Goal: Task Accomplishment & Management: Complete application form

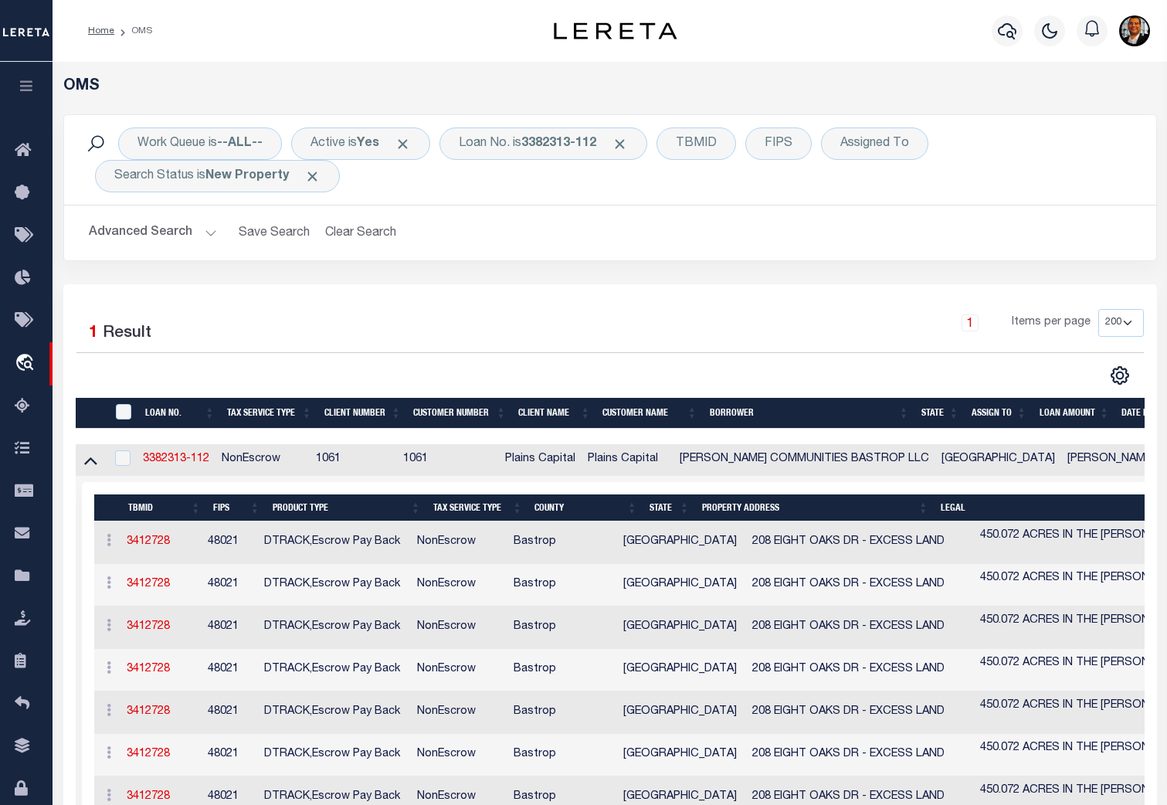
select select "200"
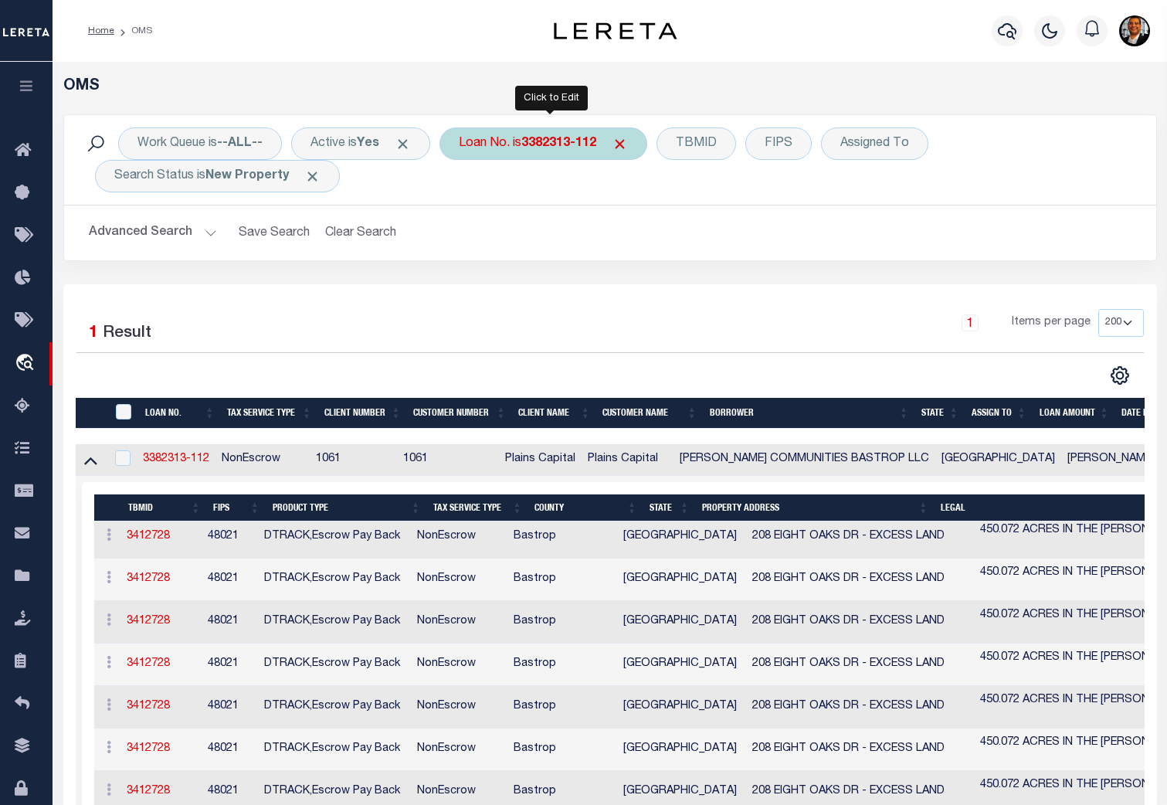
click at [592, 141] on b "3382313-112" at bounding box center [558, 143] width 75 height 12
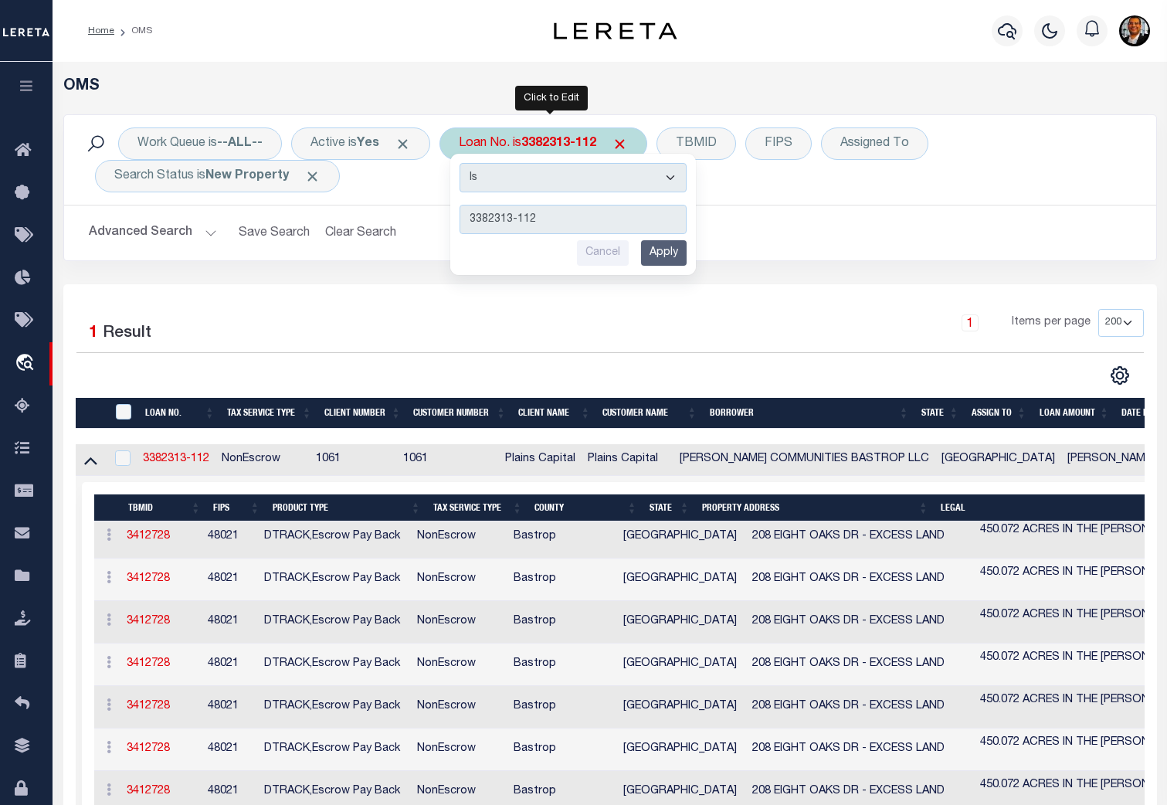
click at [575, 213] on input "3382313-112" at bounding box center [572, 219] width 227 height 29
type input "93000011945"
click at [670, 247] on input "Apply" at bounding box center [664, 252] width 46 height 25
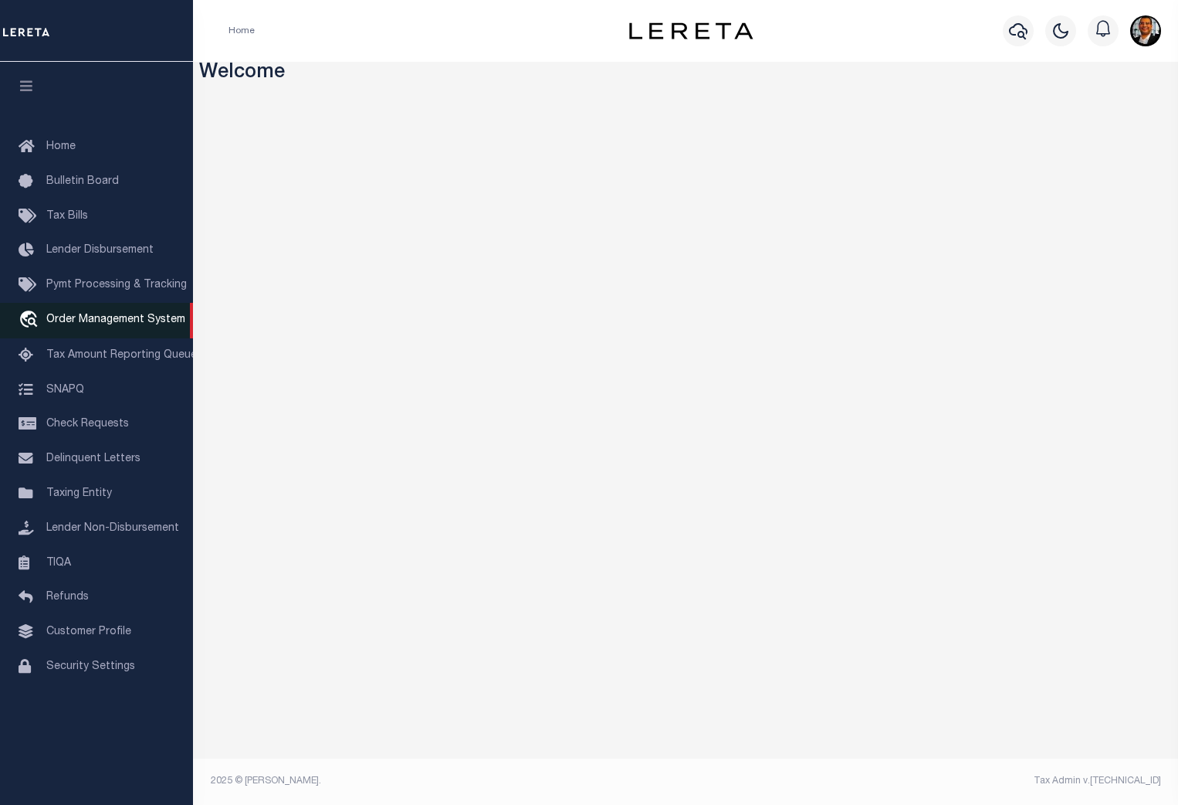
click at [107, 317] on span "Order Management System" at bounding box center [115, 319] width 139 height 11
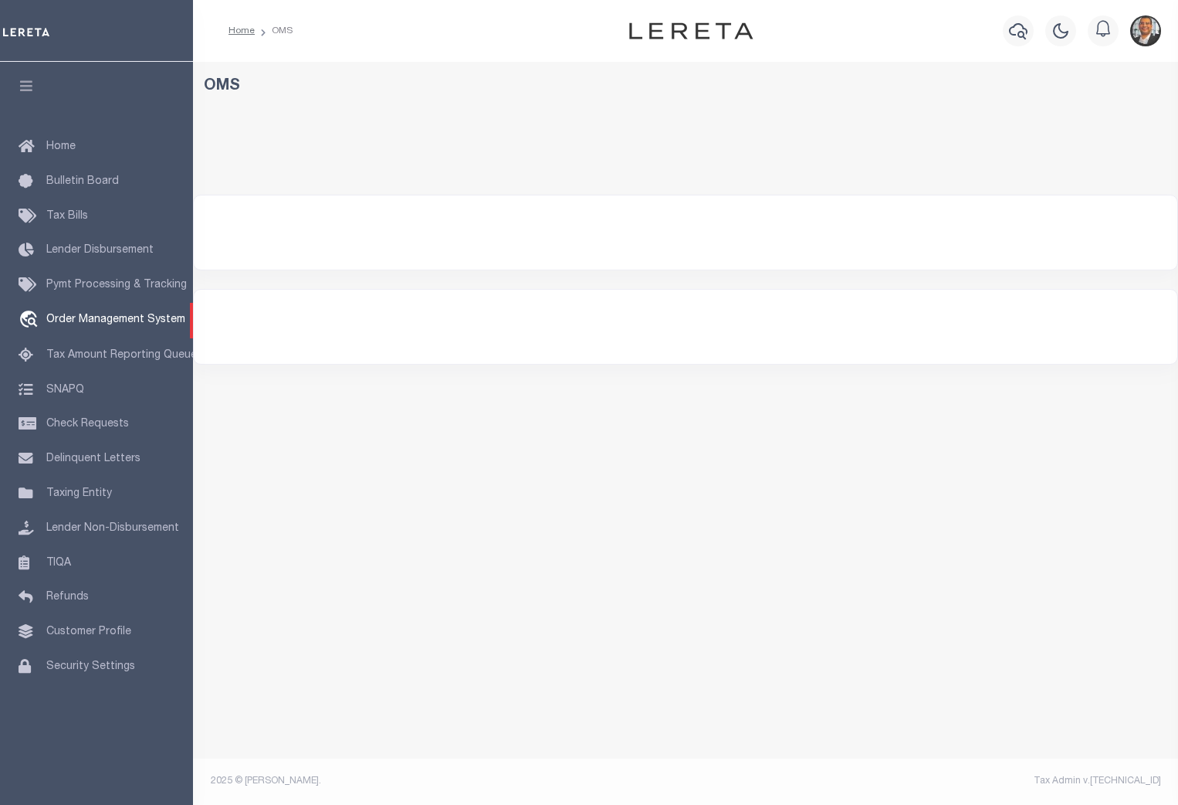
select select "200"
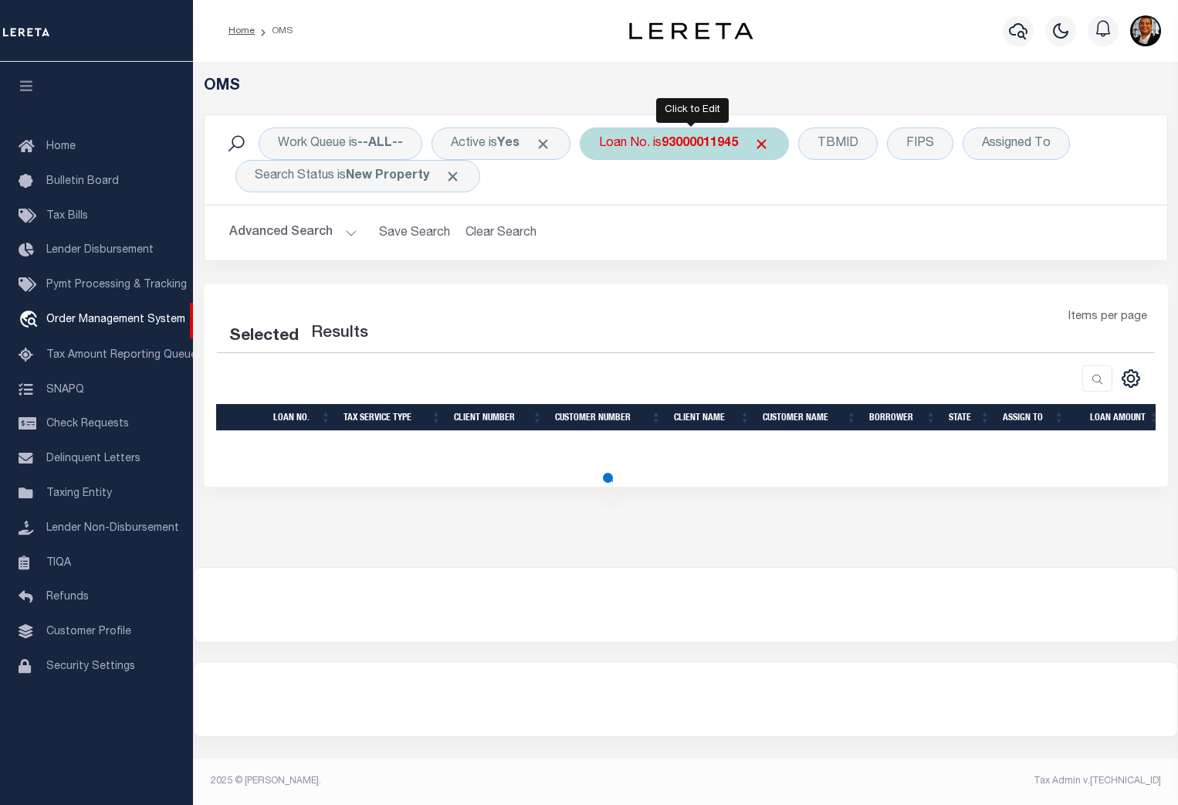
click at [724, 149] on b "93000011945" at bounding box center [700, 143] width 76 height 12
select select "200"
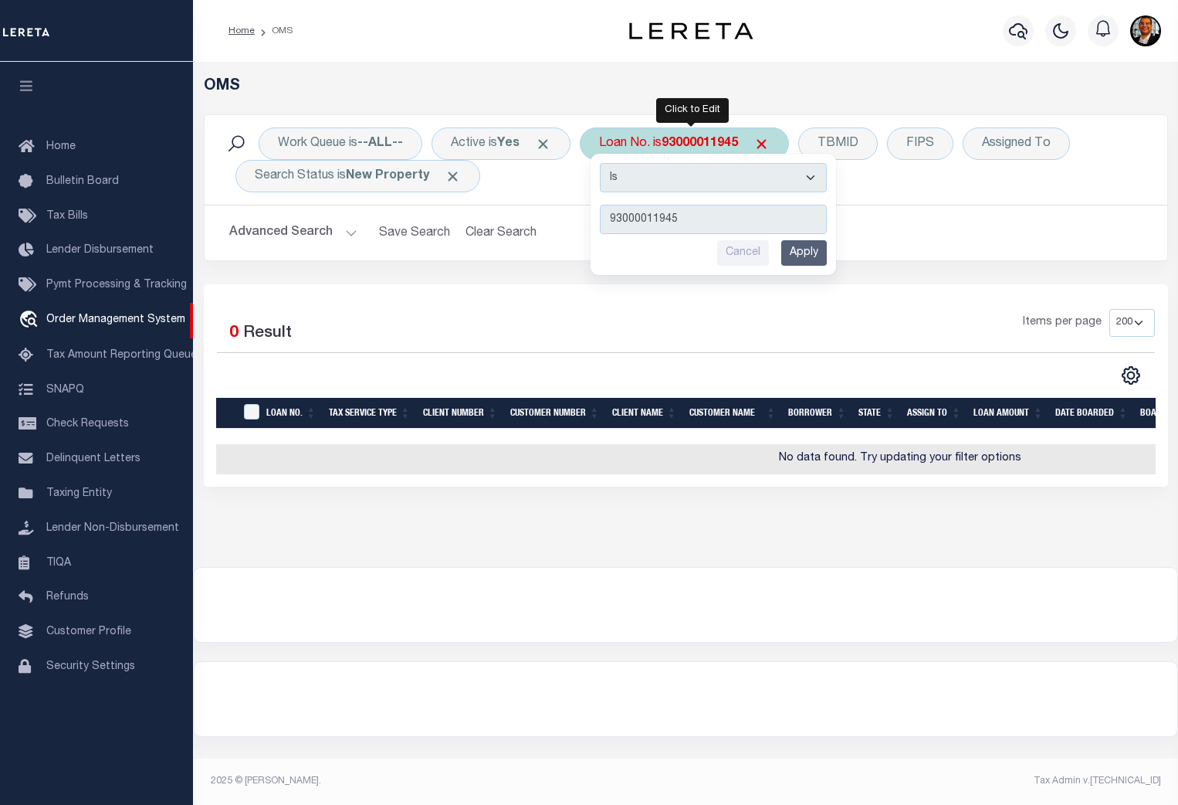
click at [706, 222] on input "93000011945" at bounding box center [713, 219] width 227 height 29
drag, startPoint x: 721, startPoint y: 219, endPoint x: 599, endPoint y: 216, distance: 122.0
click at [599, 216] on div "Is Contains 93000011945 Cancel Apply" at bounding box center [714, 214] width 246 height 121
type input "93000011945"
click at [818, 246] on input "Apply" at bounding box center [804, 252] width 46 height 25
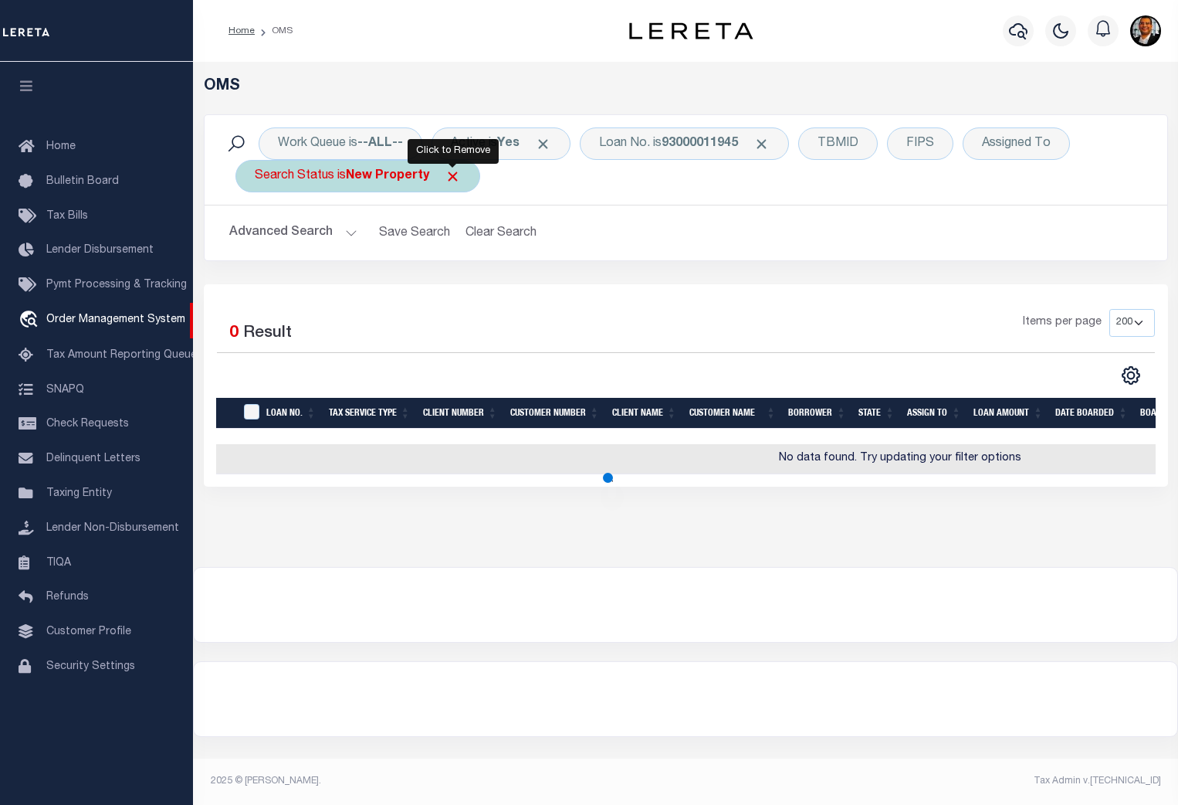
click at [456, 177] on span "Click to Remove" at bounding box center [453, 176] width 16 height 16
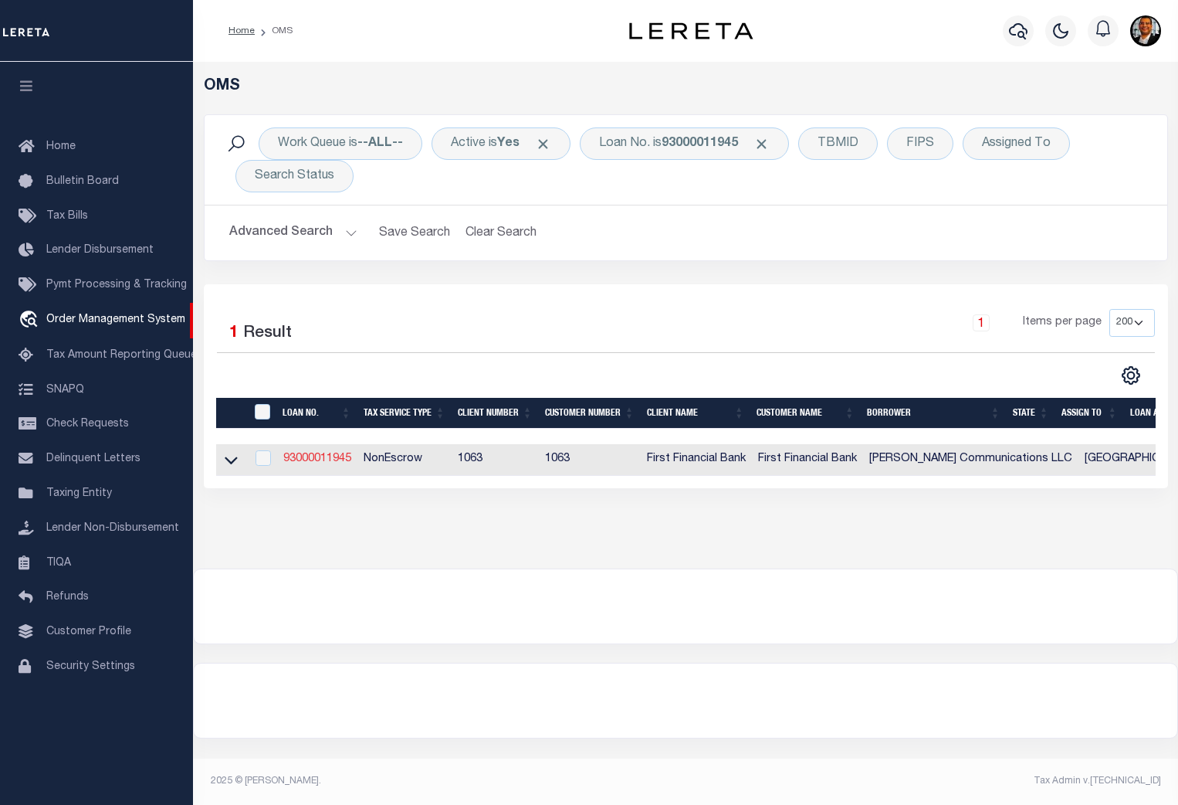
click at [313, 456] on link "93000011945" at bounding box center [317, 458] width 68 height 11
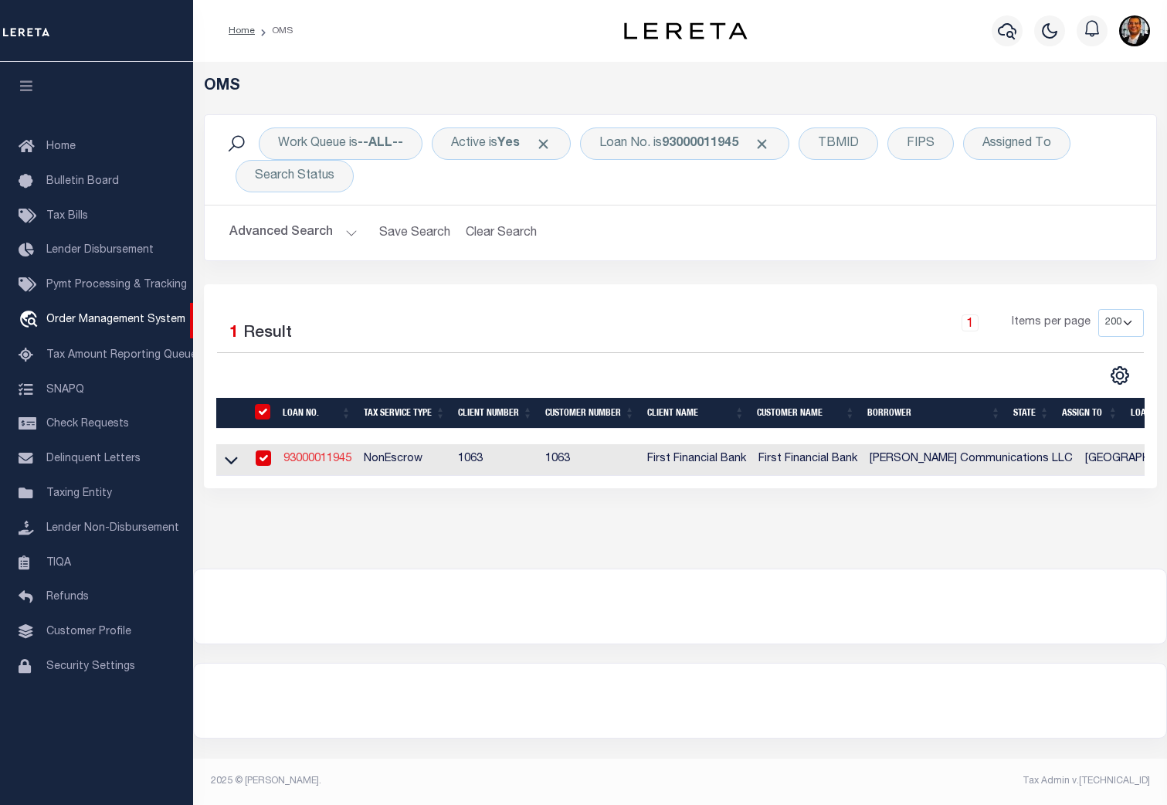
type input "93000011945"
type input "[PERSON_NAME] Communications LLC"
select select
select select "100"
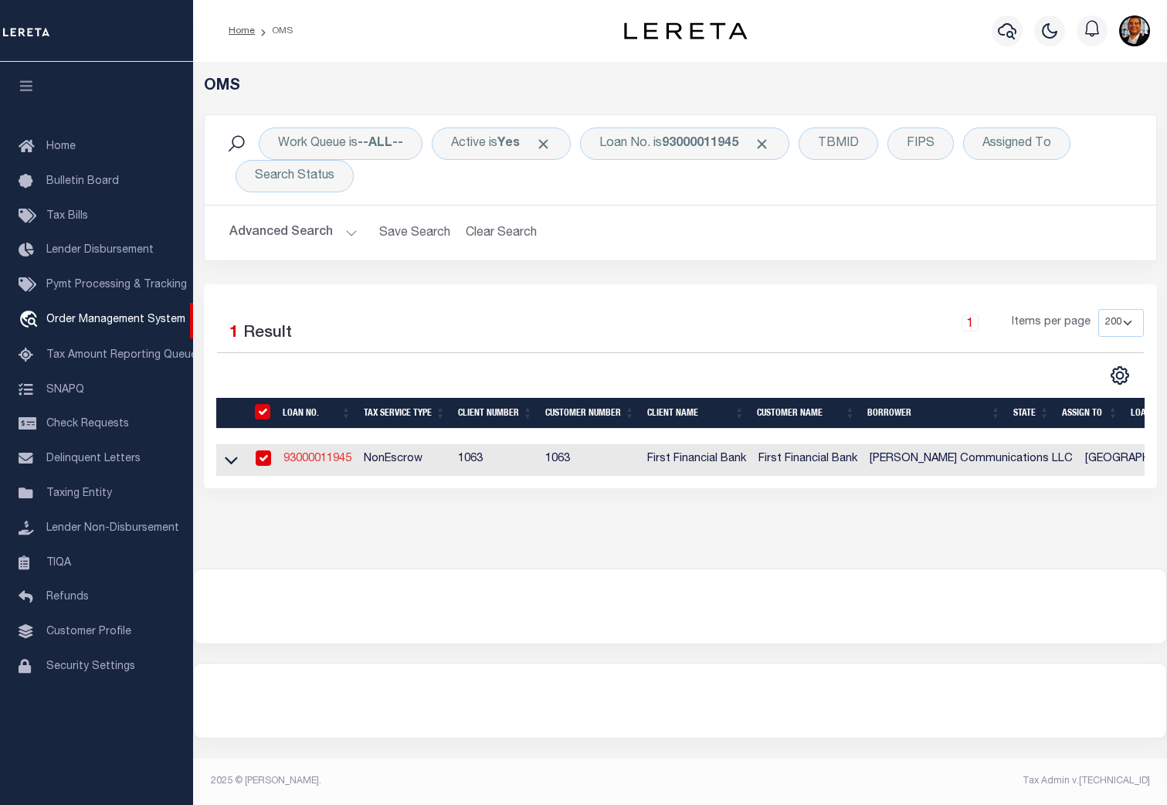
select select "NonEscrow"
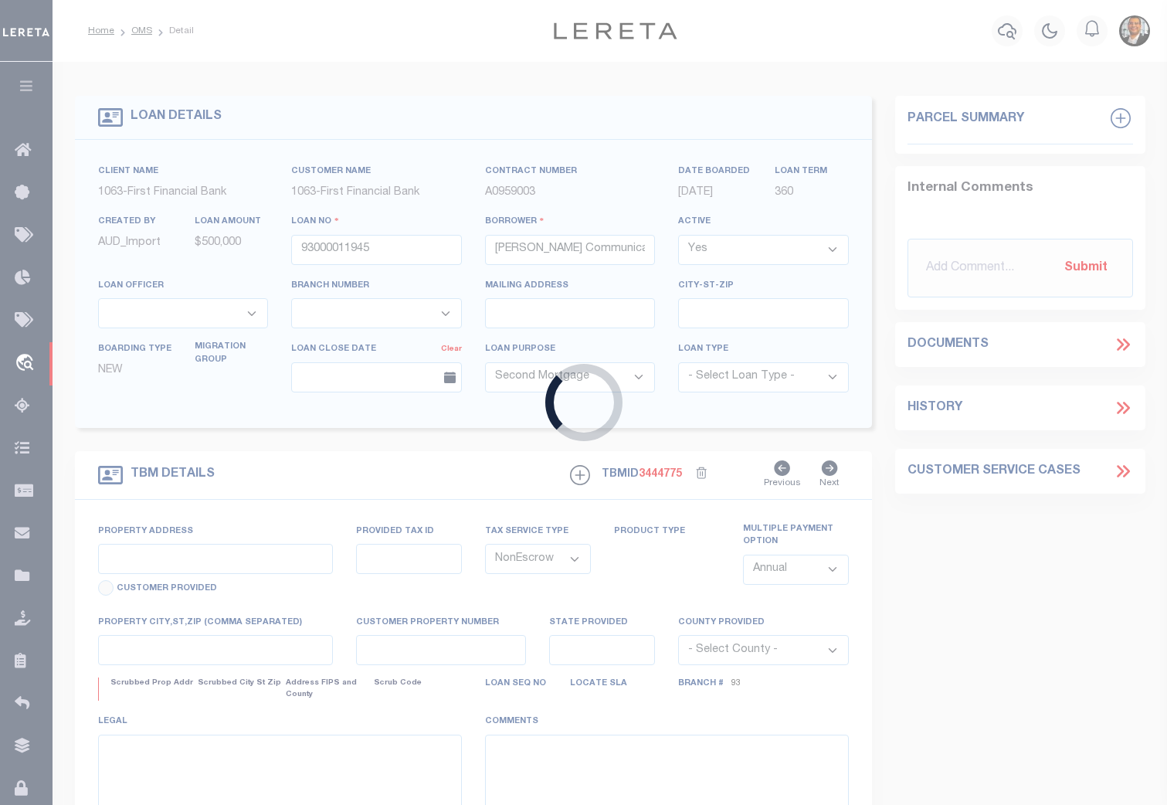
select select "778"
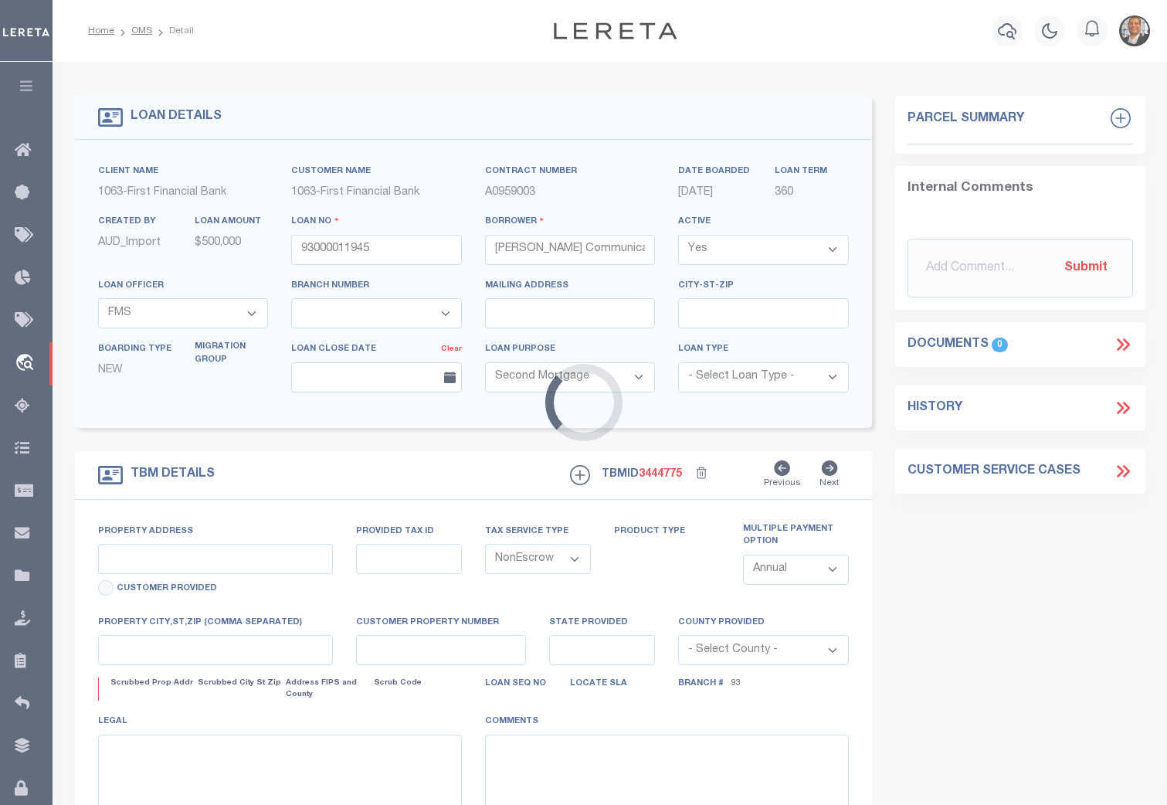
type input "907 [PERSON_NAME]"
select select
type input "[GEOGRAPHIC_DATA] TX 760710000"
type input "[GEOGRAPHIC_DATA]"
select select
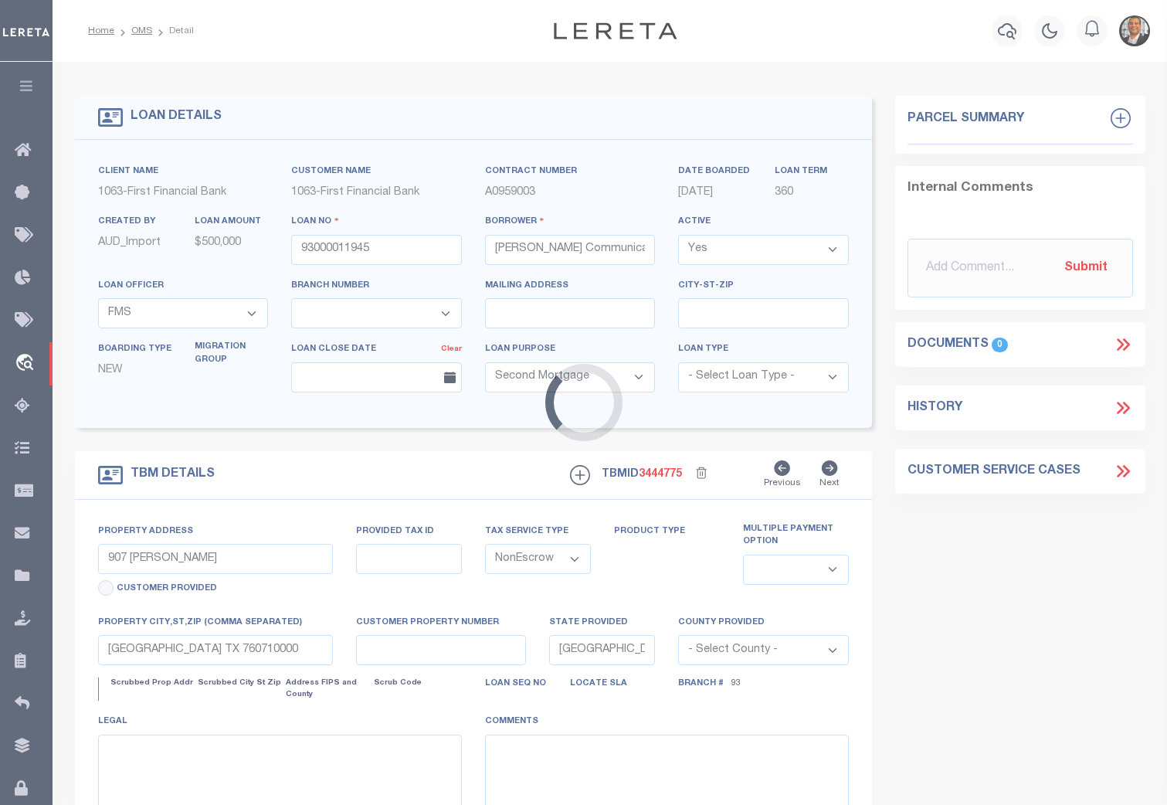
select select "540"
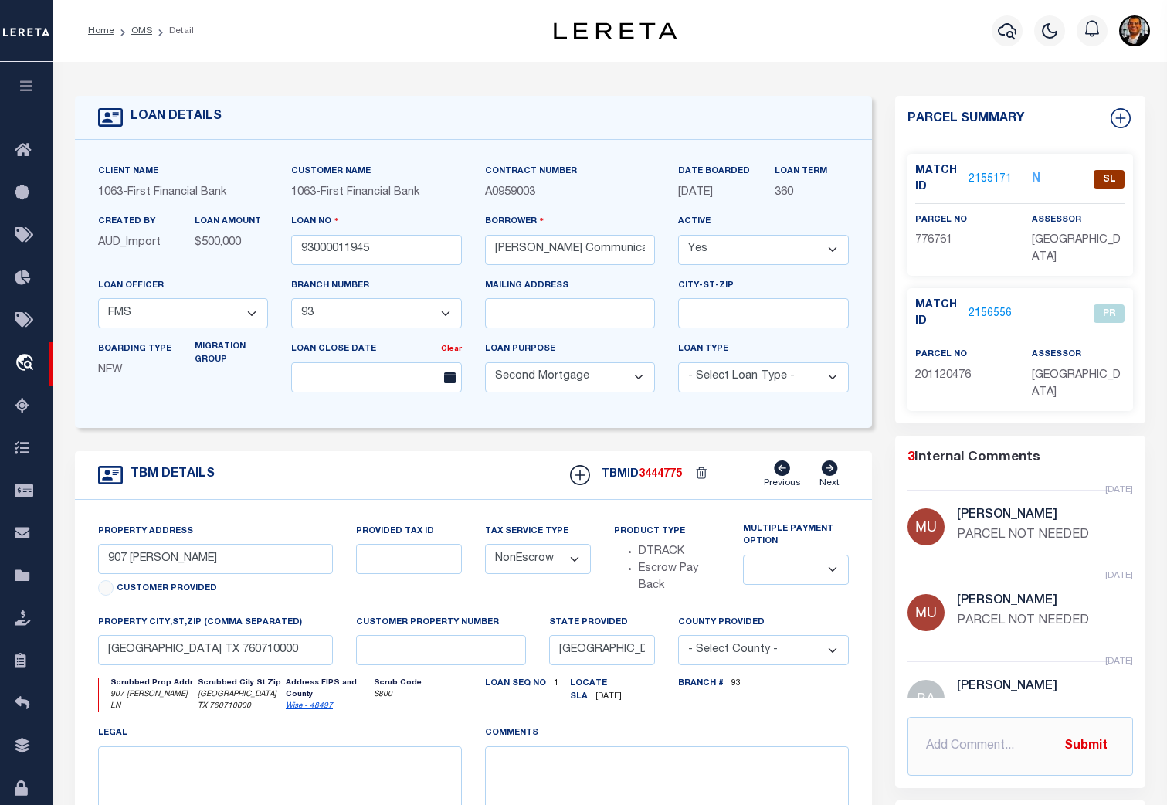
click at [985, 176] on link "2155171" at bounding box center [989, 179] width 43 height 16
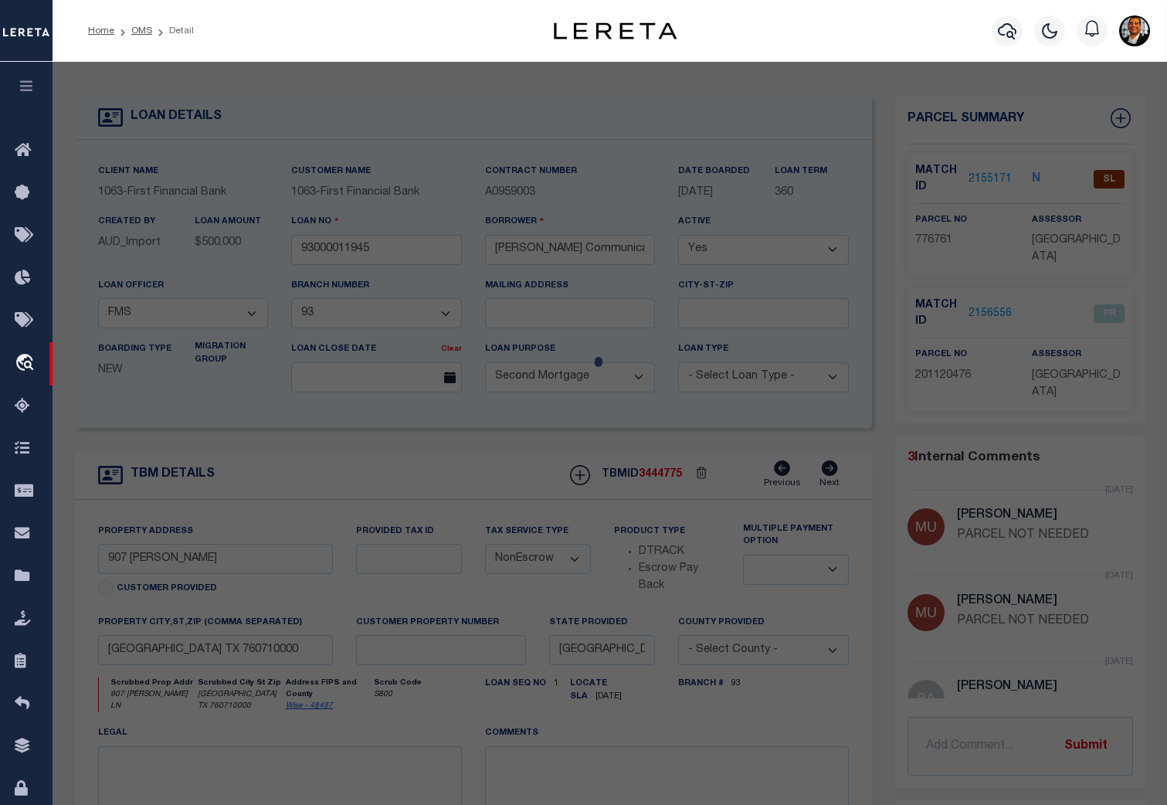
checkbox input "false"
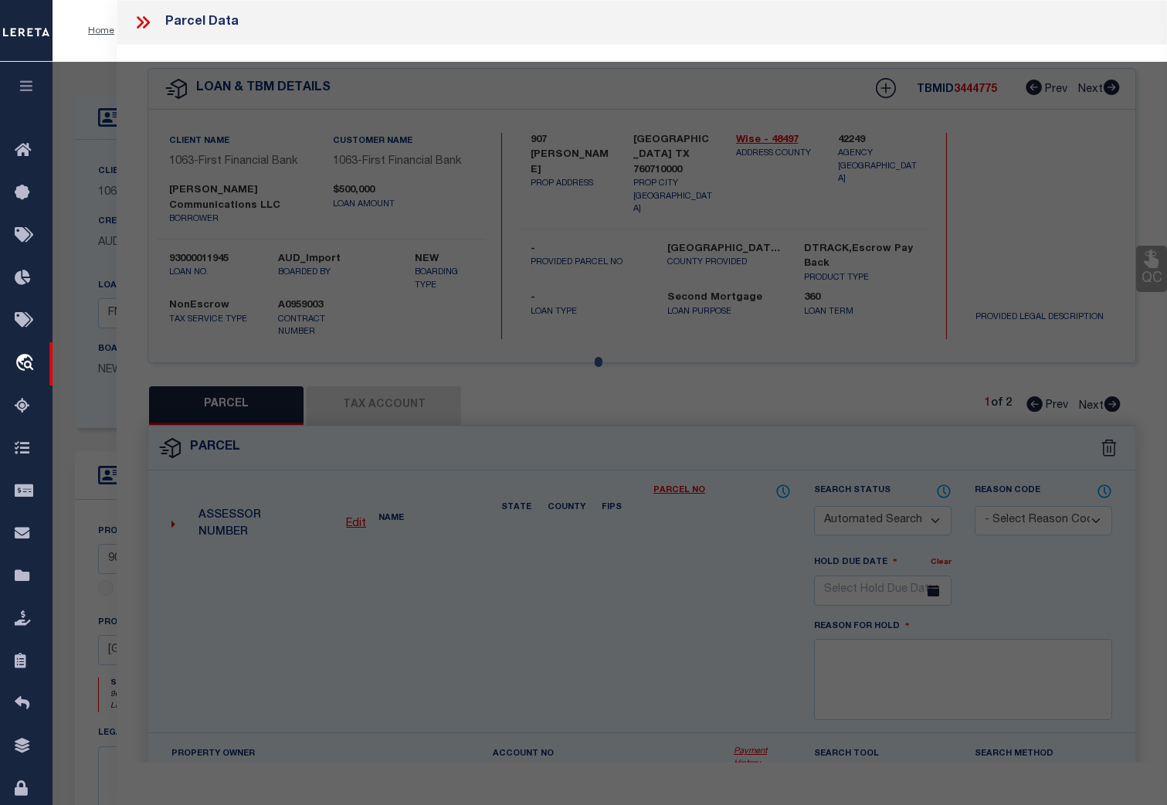
select select "SL"
type input "[PERSON_NAME] PROPERTY MANAGEMENT LLC"
select select "AGW"
select select "ADD"
type input "907 [PERSON_NAME] LN"
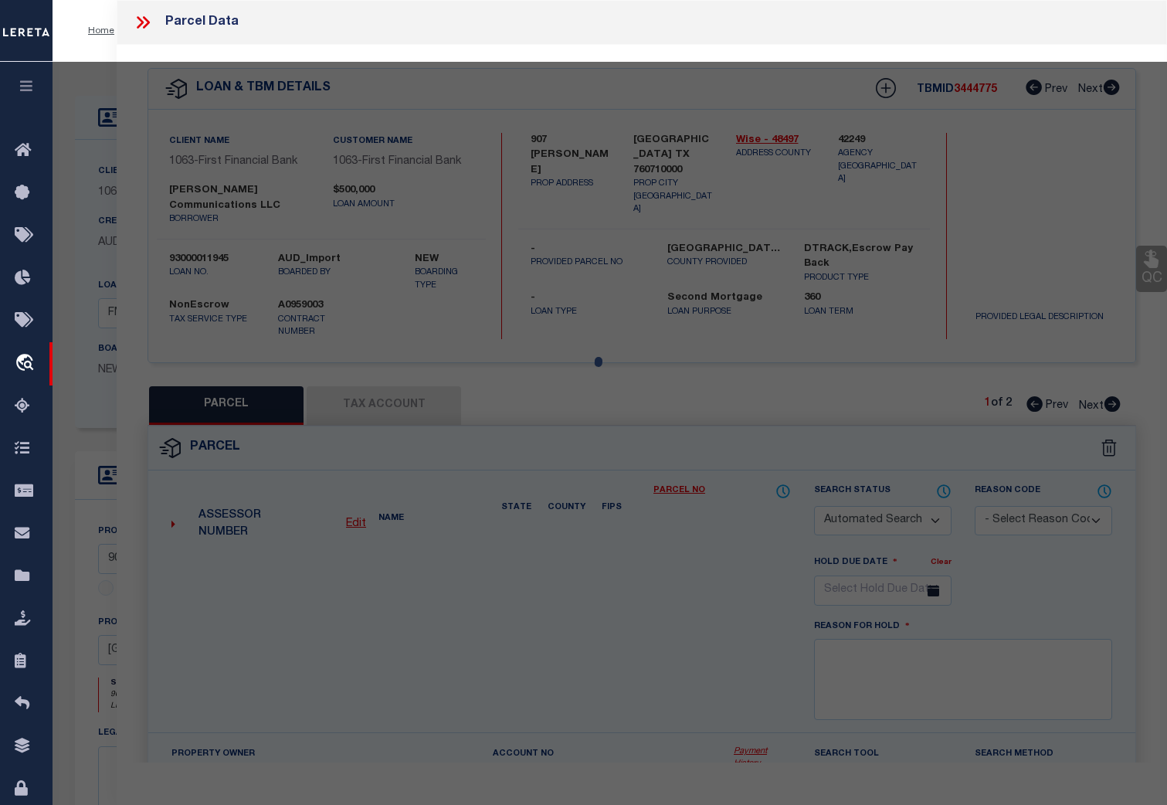
checkbox input "false"
type input "[GEOGRAPHIC_DATA]"
type textarea "A-93 CT BRUSH 3.1800 ACRES"
type textarea "[PERSON_NAME] must be set up message"
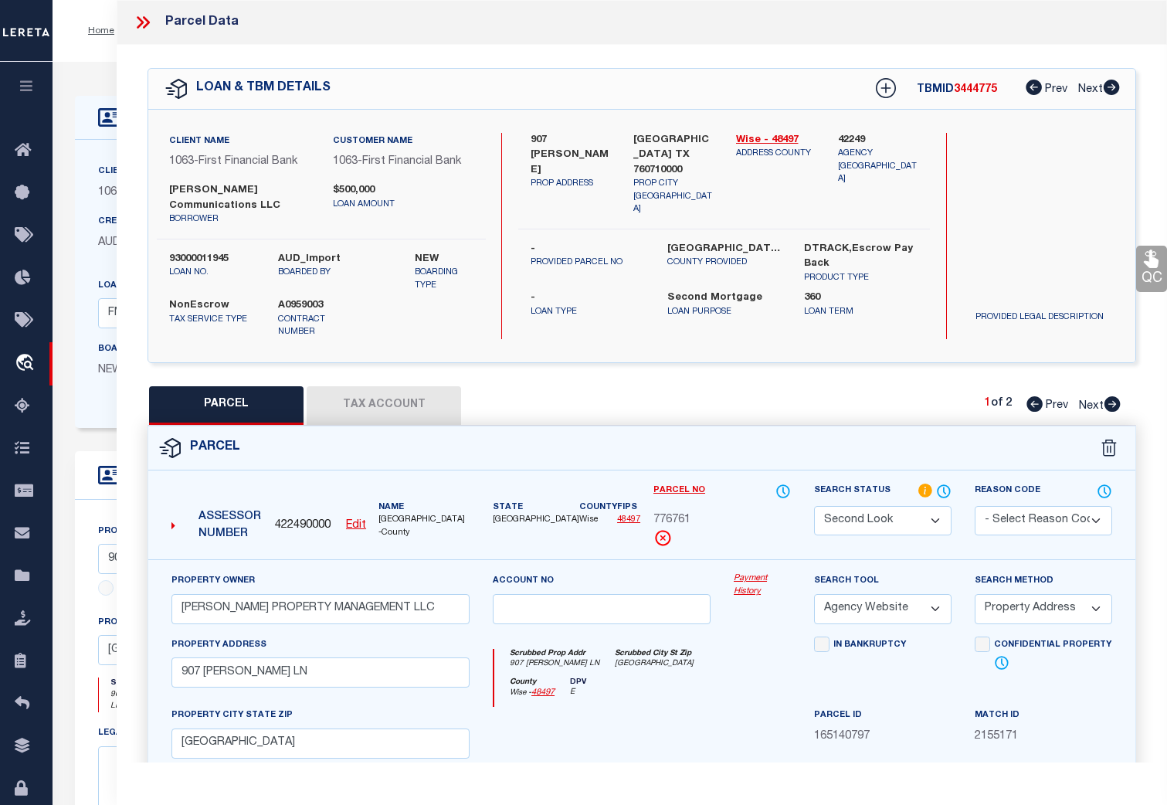
click at [1095, 401] on span "Next" at bounding box center [1091, 406] width 25 height 11
select select "AS"
select select
checkbox input "false"
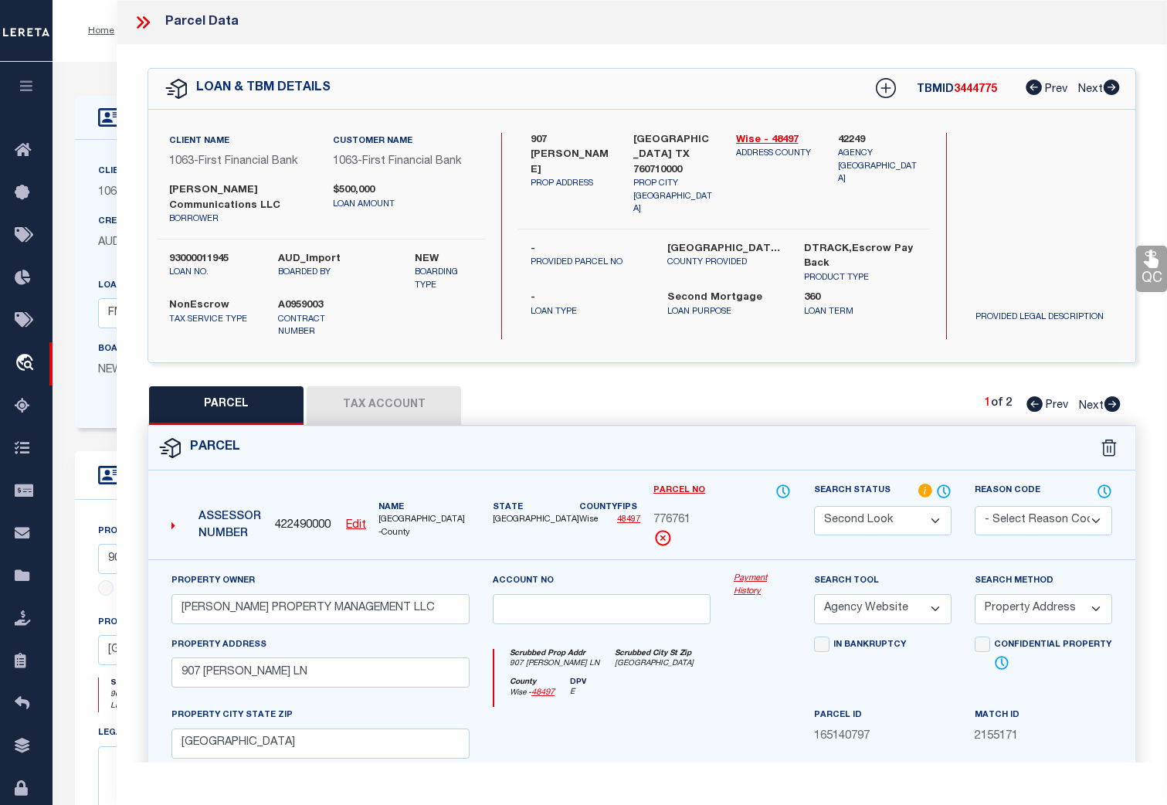
checkbox input "false"
select select "PR"
select select "099"
type input "[PERSON_NAME] PROPERTY MANAGEMENT LLC"
select select "ATL"
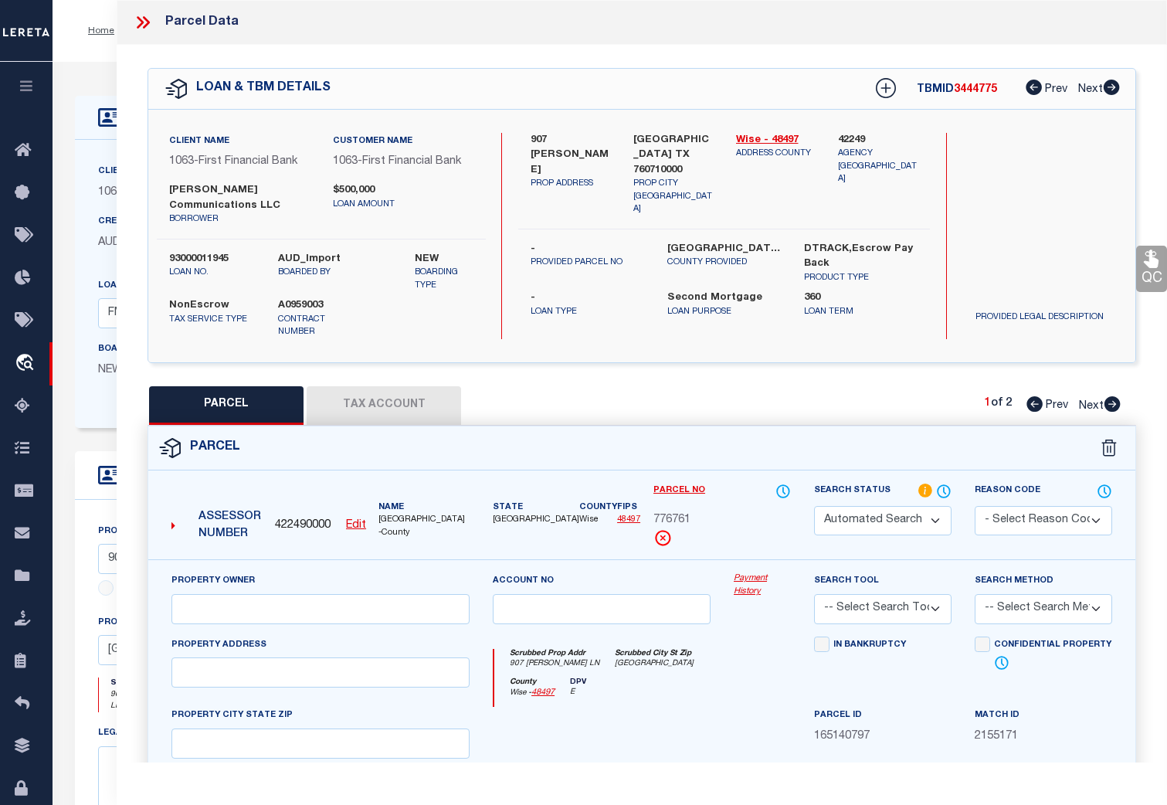
select select "ADD"
checkbox input "false"
type input "[GEOGRAPHIC_DATA]"
type textarea "A-535 MATAGORDA CSL 11.17 ACRES"
type textarea "PARCEL NOT NEEDED"
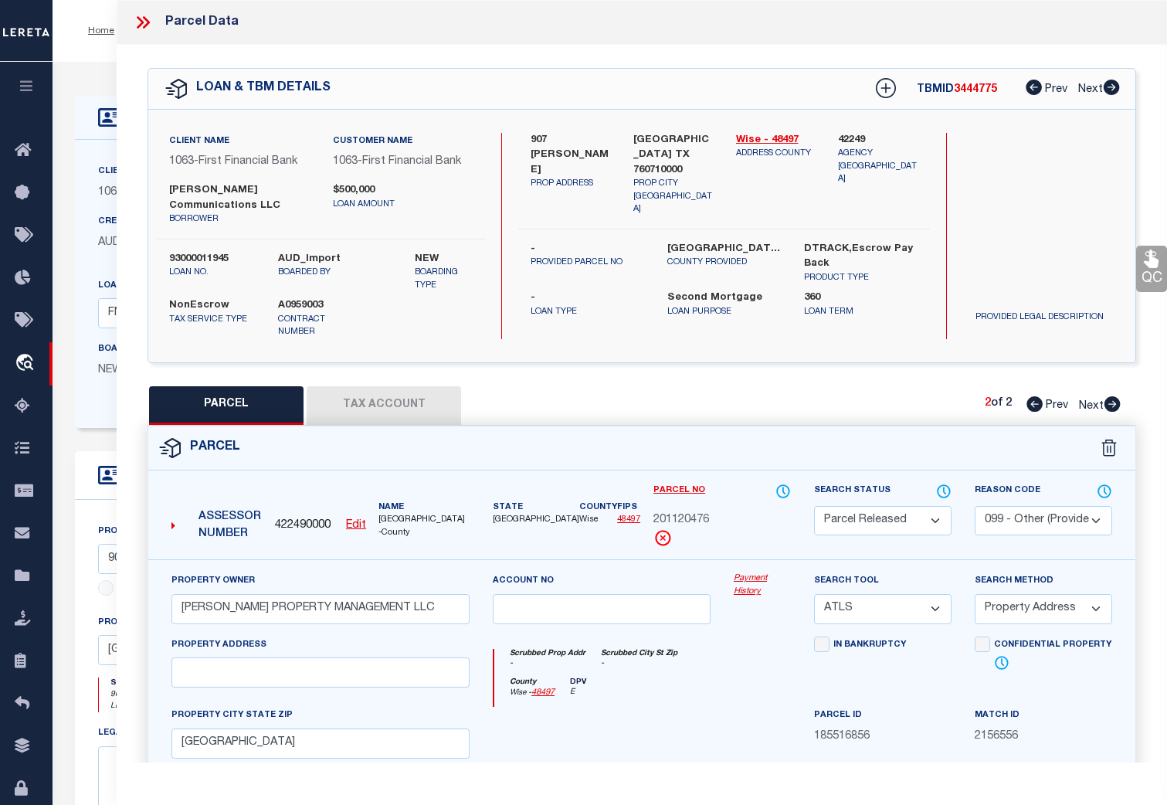
click at [1049, 401] on span "Prev" at bounding box center [1057, 406] width 22 height 11
select select "AS"
select select
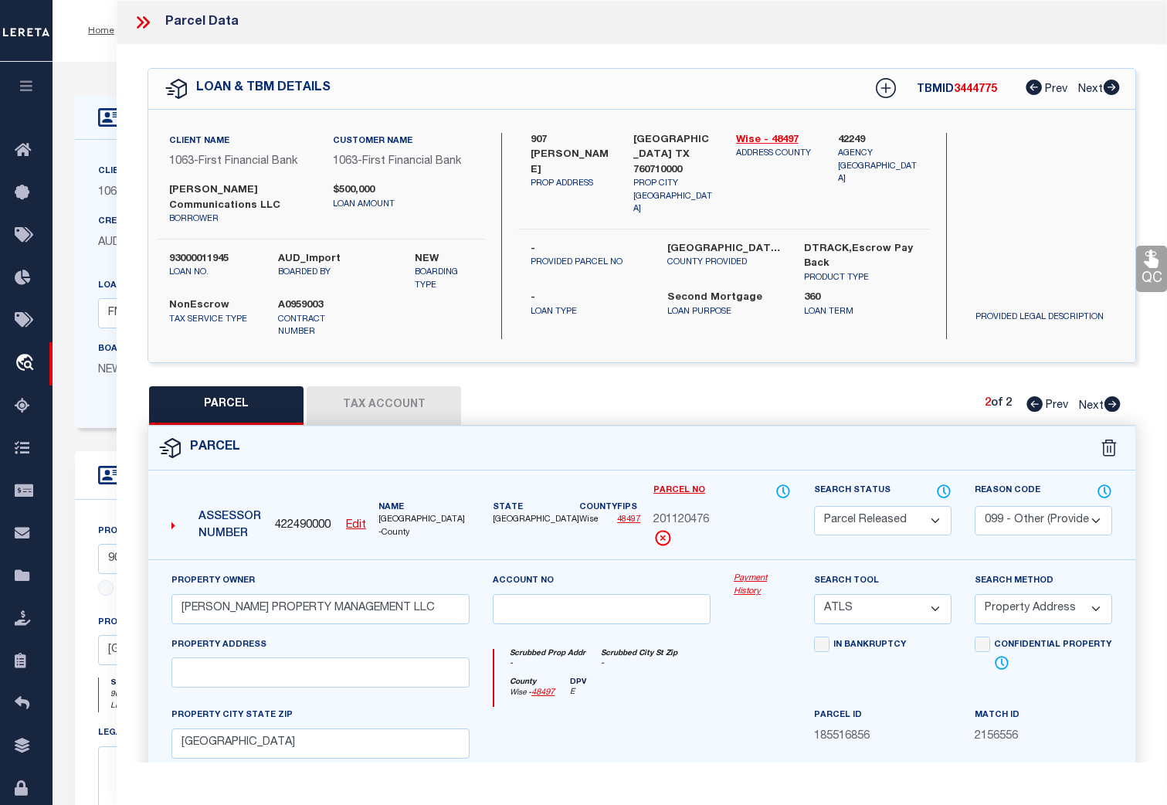
checkbox input "false"
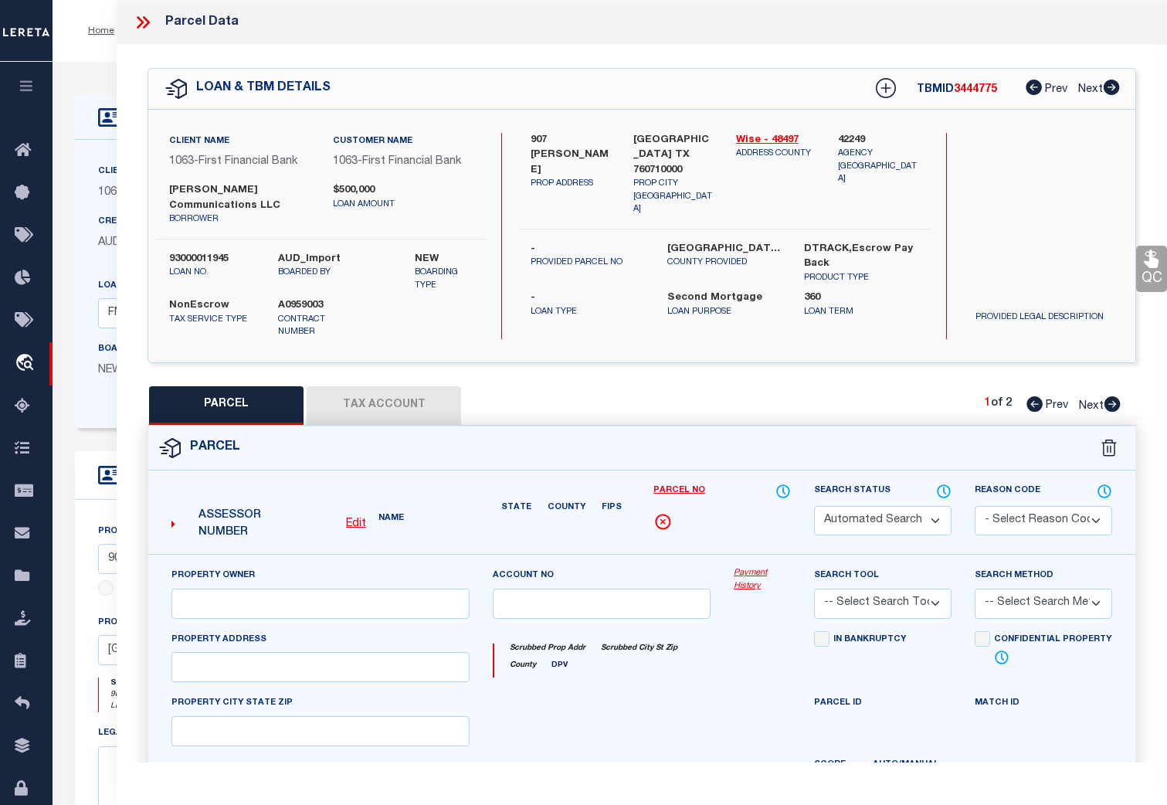
select select "SL"
type input "[PERSON_NAME] PROPERTY MANAGEMENT LLC"
select select "AGW"
select select "ADD"
type input "907 [PERSON_NAME] LN"
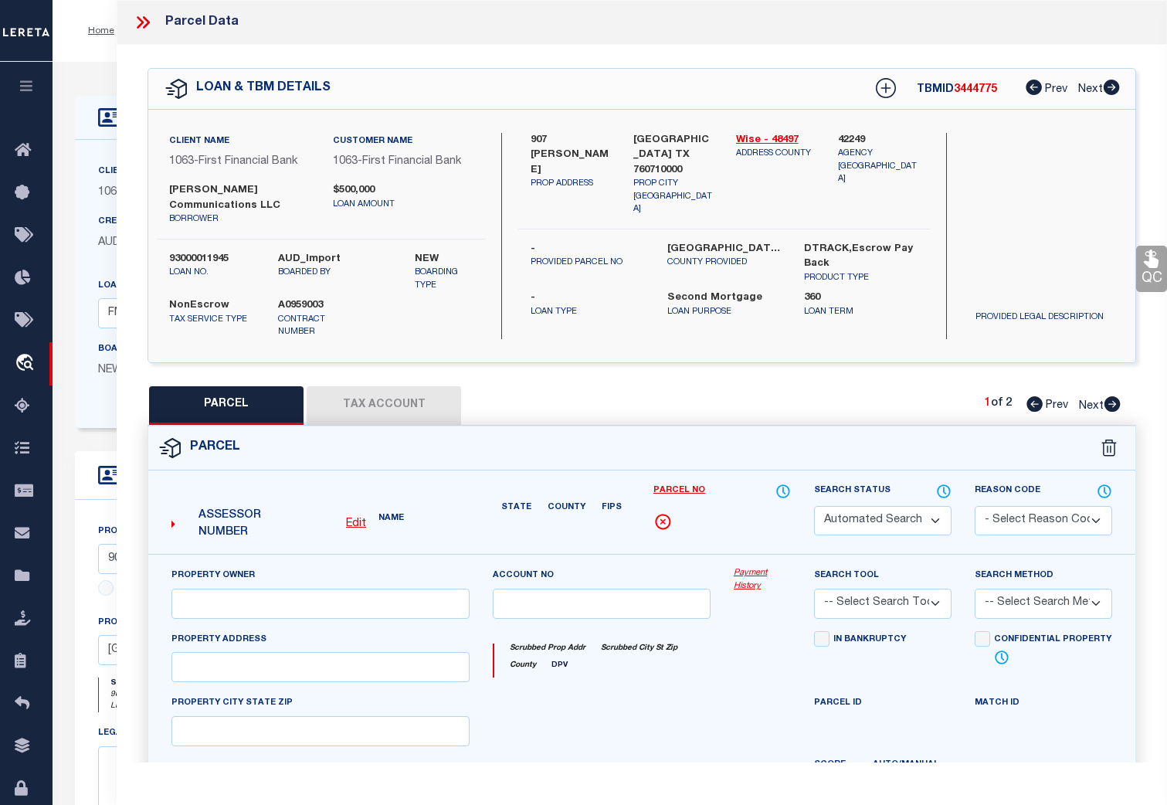
checkbox input "false"
type input "[GEOGRAPHIC_DATA]"
type textarea "A-93 CT BRUSH 3.1800 ACRES"
type textarea "[PERSON_NAME] must be set up message"
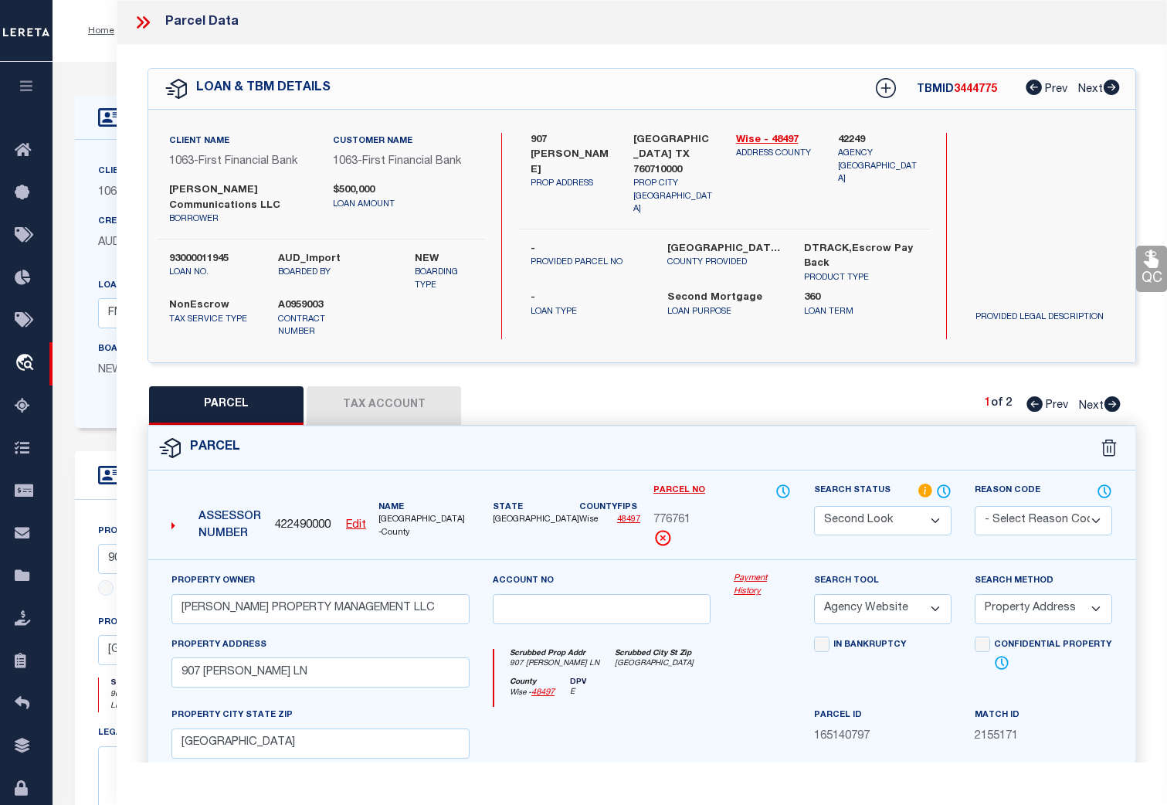
click at [1096, 401] on span "Next" at bounding box center [1091, 406] width 25 height 11
select select "AS"
select select
checkbox input "false"
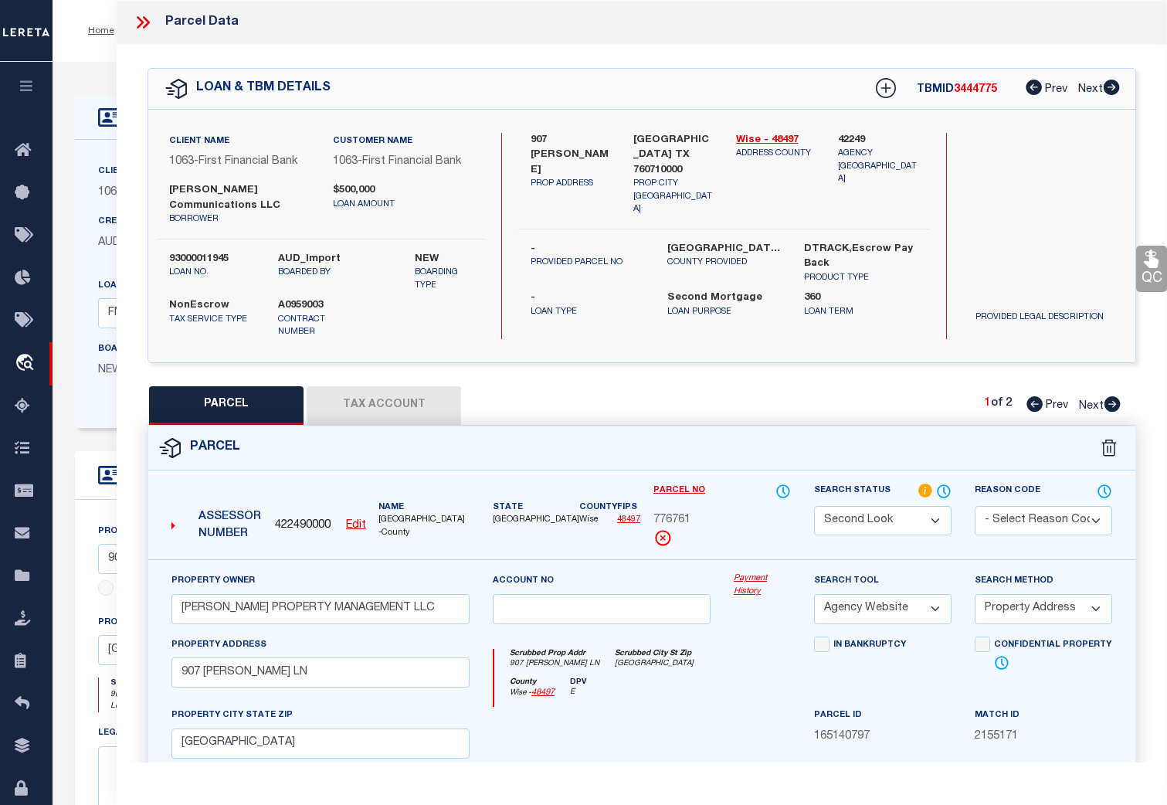
checkbox input "false"
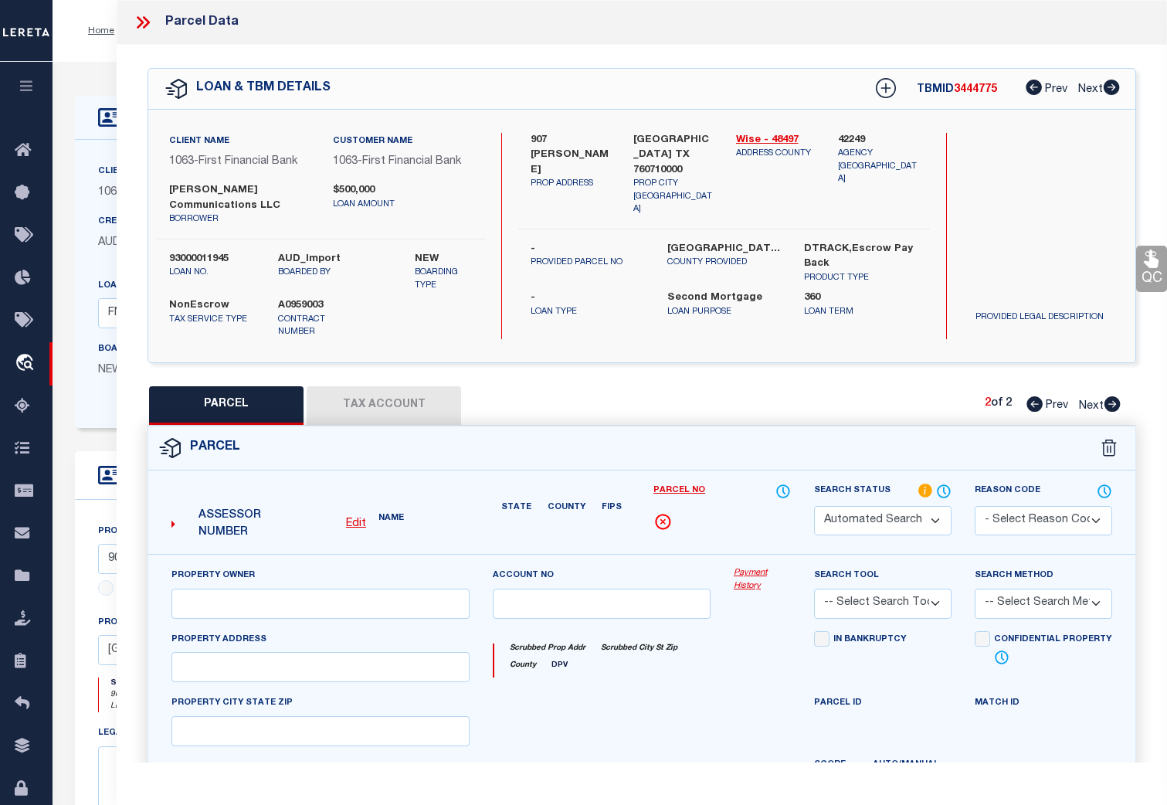
select select "PR"
select select "099"
type input "[PERSON_NAME] PROPERTY MANAGEMENT LLC"
select select "ATL"
select select "ADD"
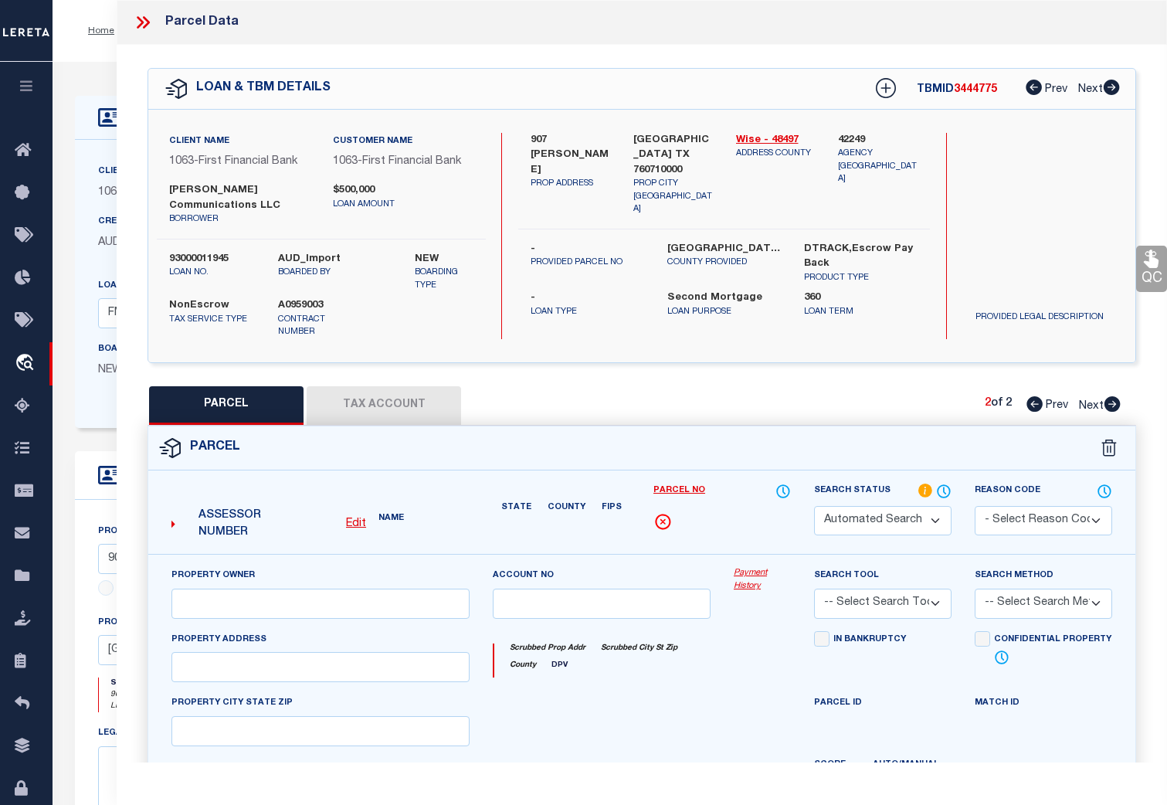
checkbox input "false"
type input "[GEOGRAPHIC_DATA]"
type textarea "A-535 MATAGORDA CSL 11.17 ACRES"
type textarea "PARCEL NOT NEEDED"
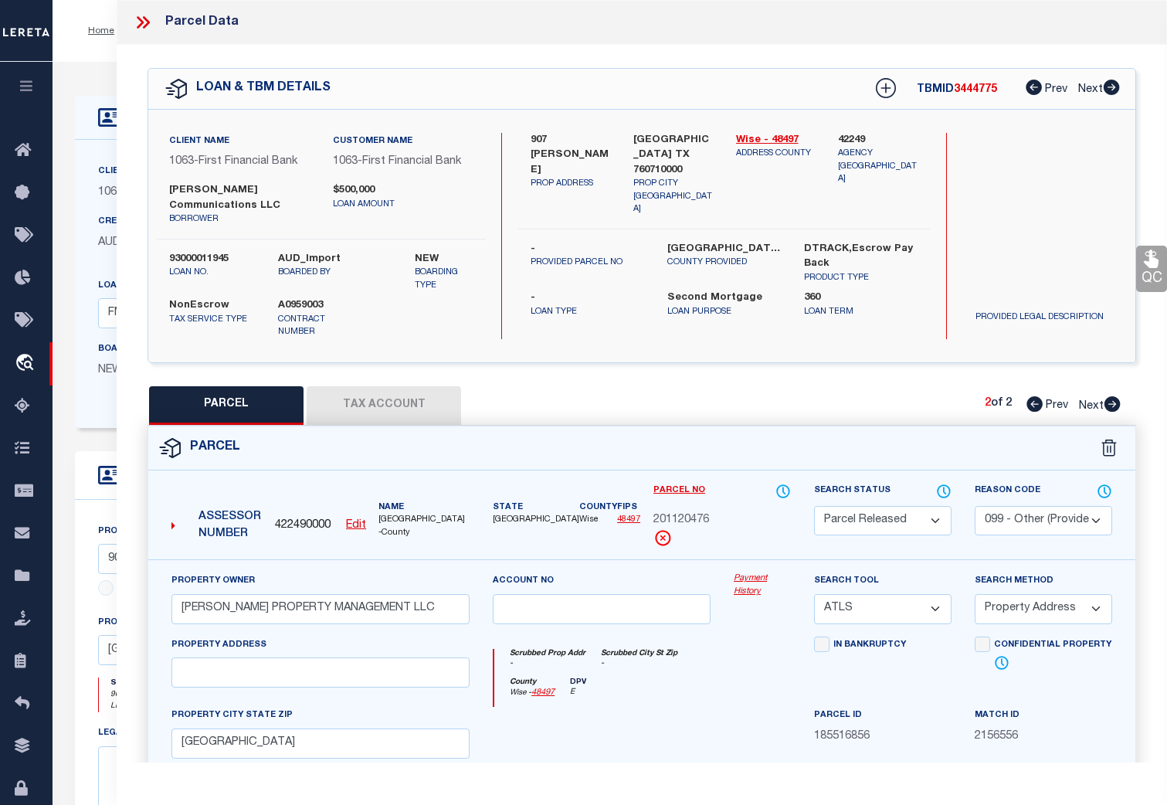
click at [1055, 401] on span "Prev" at bounding box center [1057, 406] width 22 height 11
select select "AS"
select select
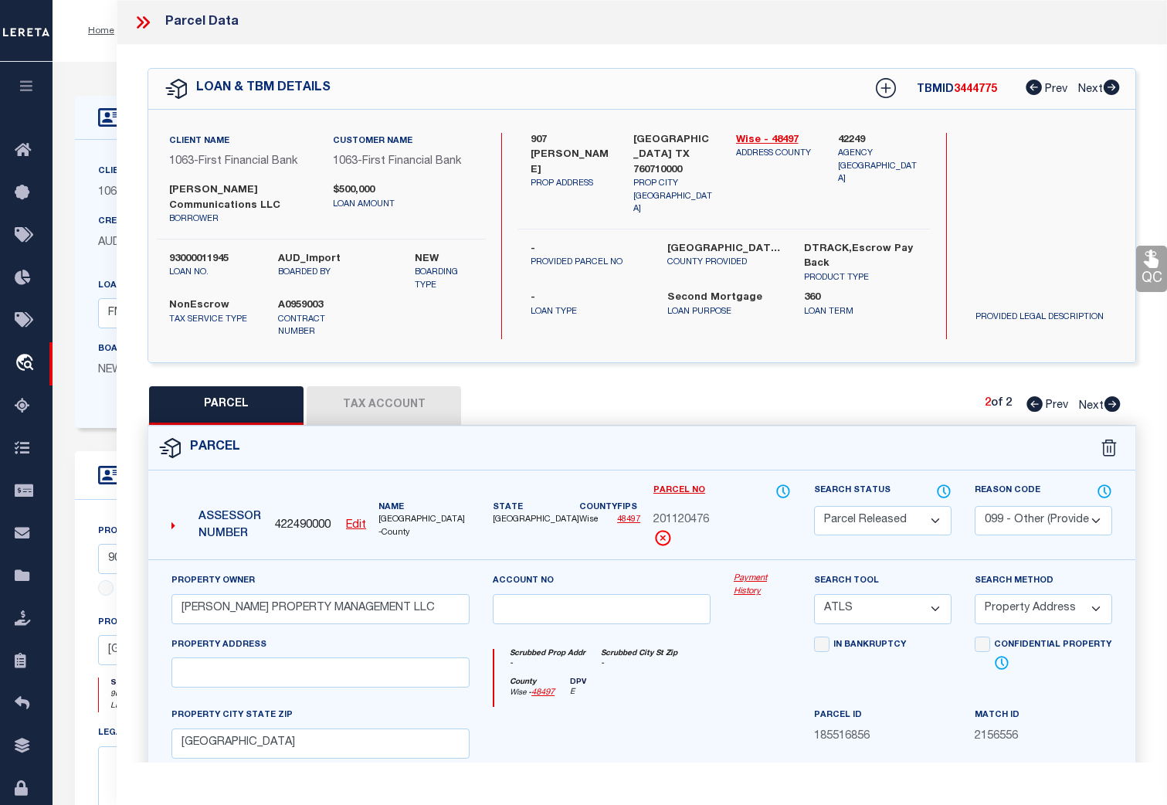
checkbox input "false"
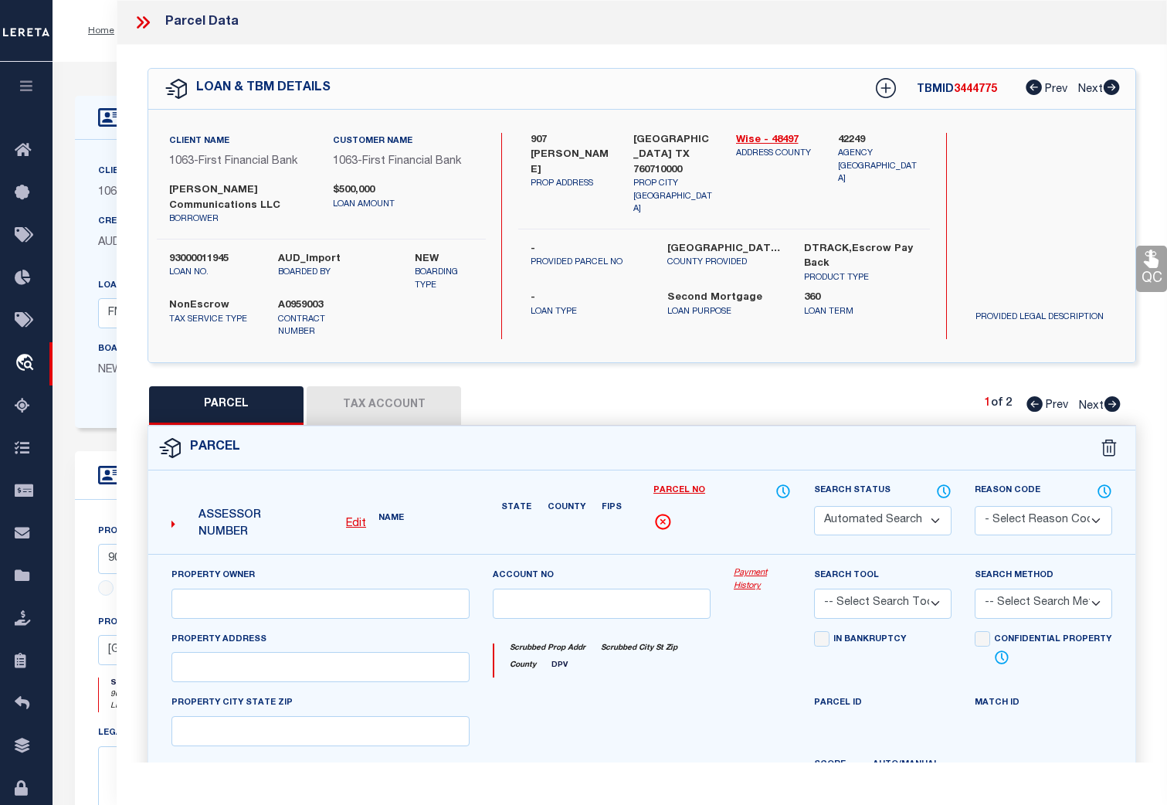
select select "SL"
type input "[PERSON_NAME] PROPERTY MANAGEMENT LLC"
select select "AGW"
select select "ADD"
type input "907 [PERSON_NAME] LN"
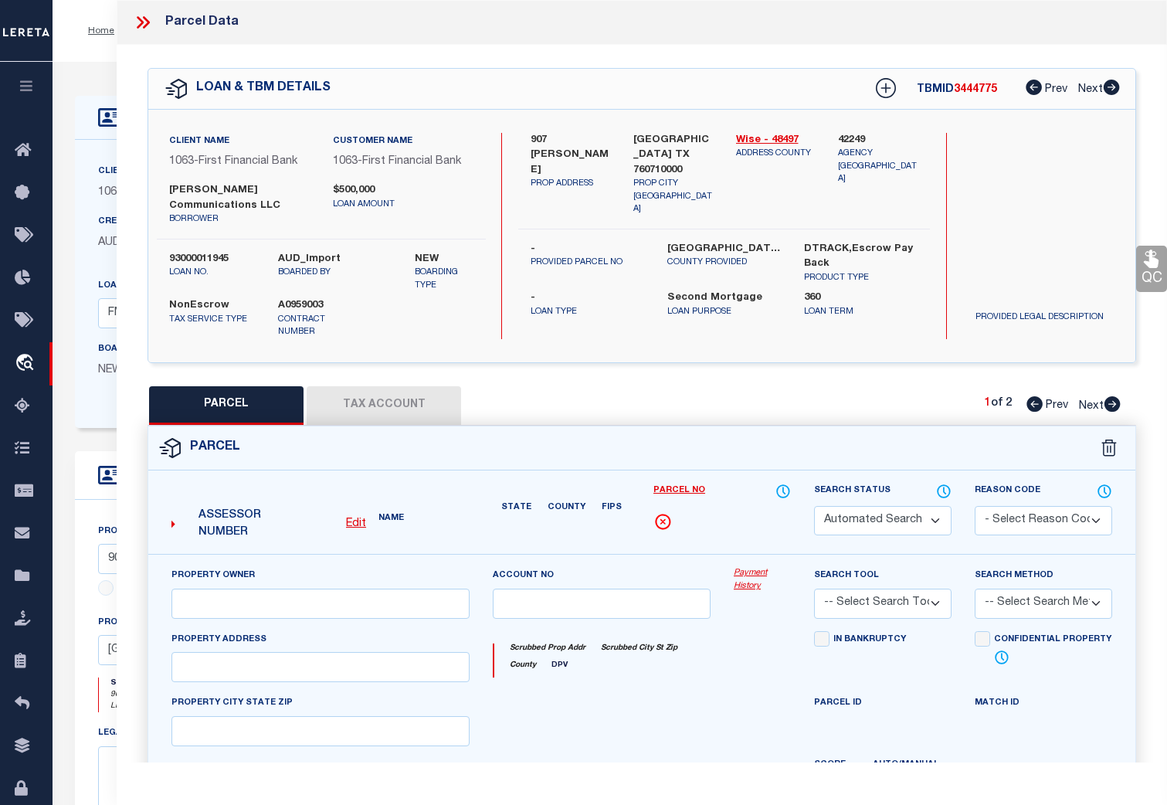
checkbox input "false"
type input "[GEOGRAPHIC_DATA]"
type textarea "A-93 CT BRUSH 3.1800 ACRES"
type textarea "[PERSON_NAME] must be set up message"
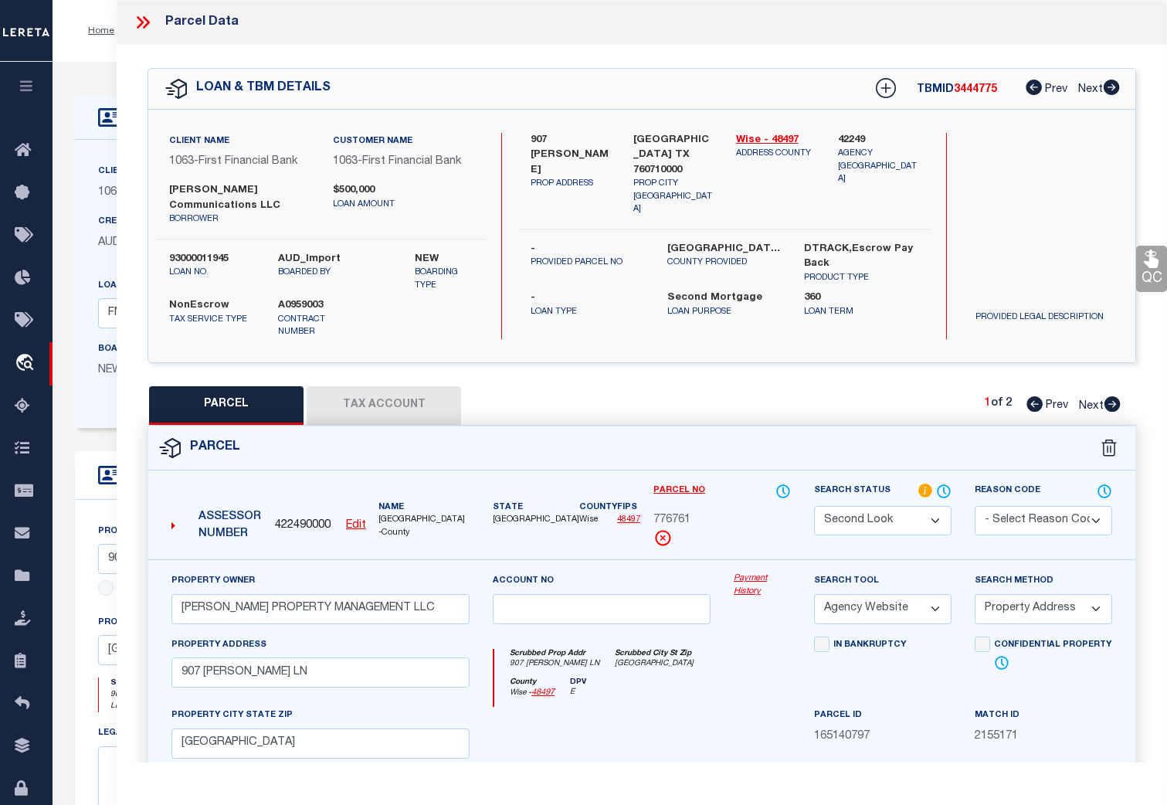
click at [383, 386] on button "Tax Account" at bounding box center [384, 405] width 154 height 39
select select "100"
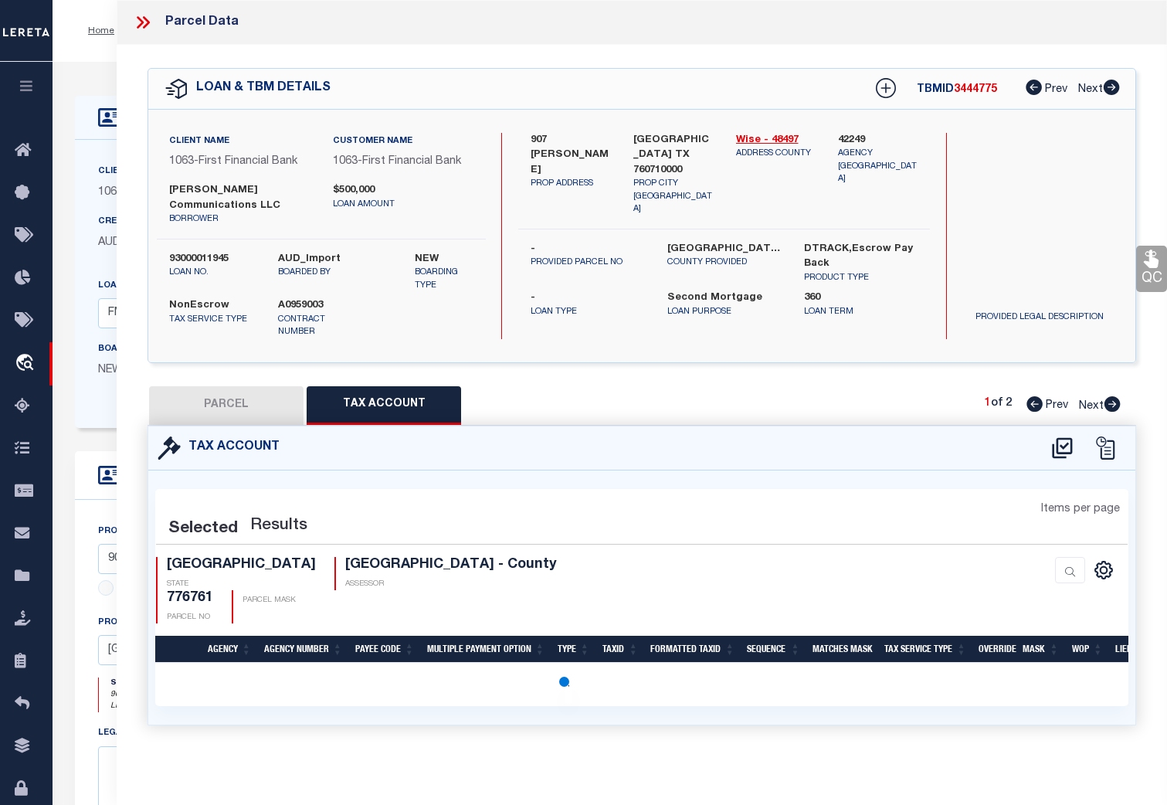
select select "100"
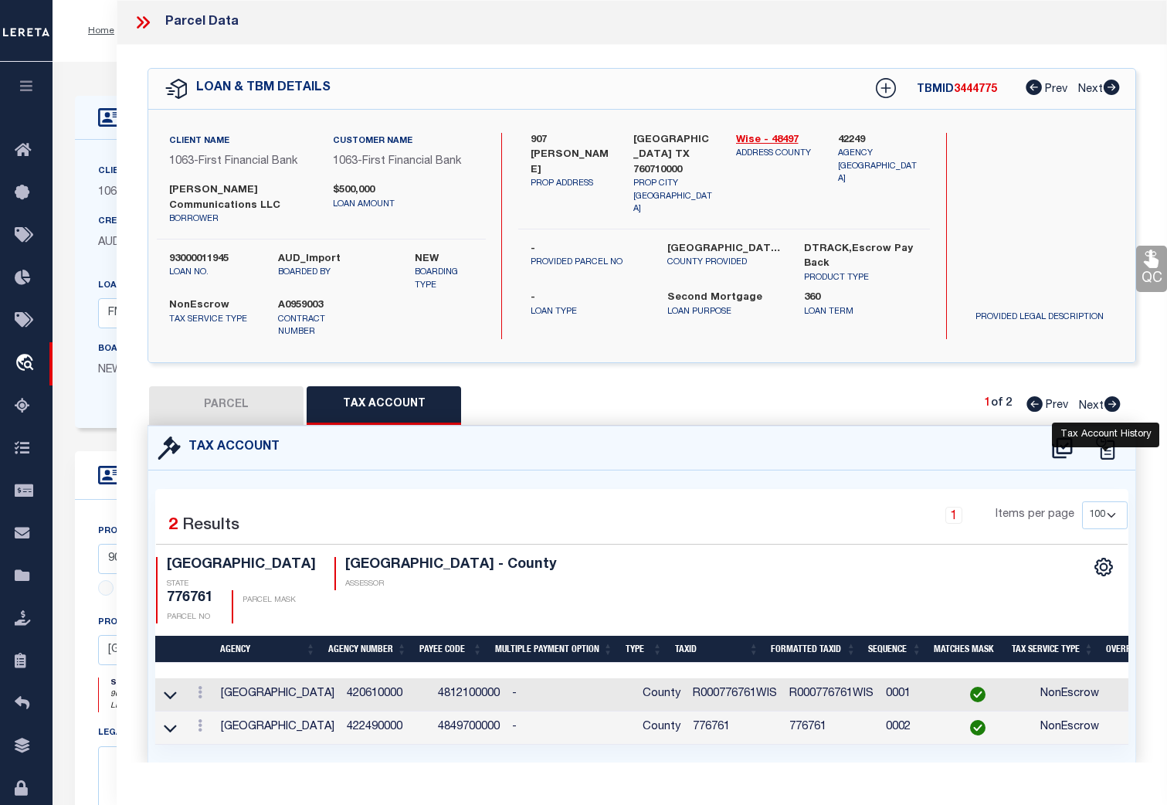
click at [1107, 436] on icon at bounding box center [1104, 447] width 23 height 23
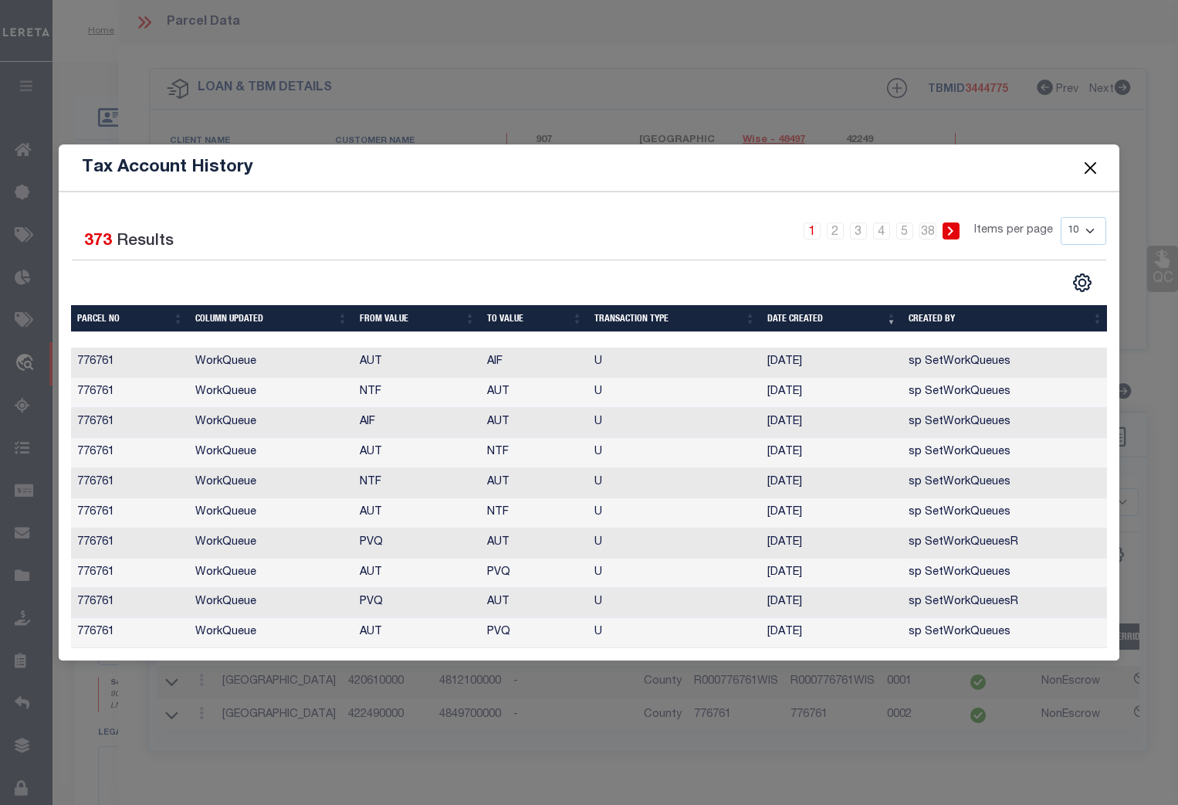
click at [1091, 225] on select "10 25 50 100" at bounding box center [1084, 231] width 46 height 28
select select "100"
click at [1061, 217] on select "10 25 50 100" at bounding box center [1084, 231] width 46 height 28
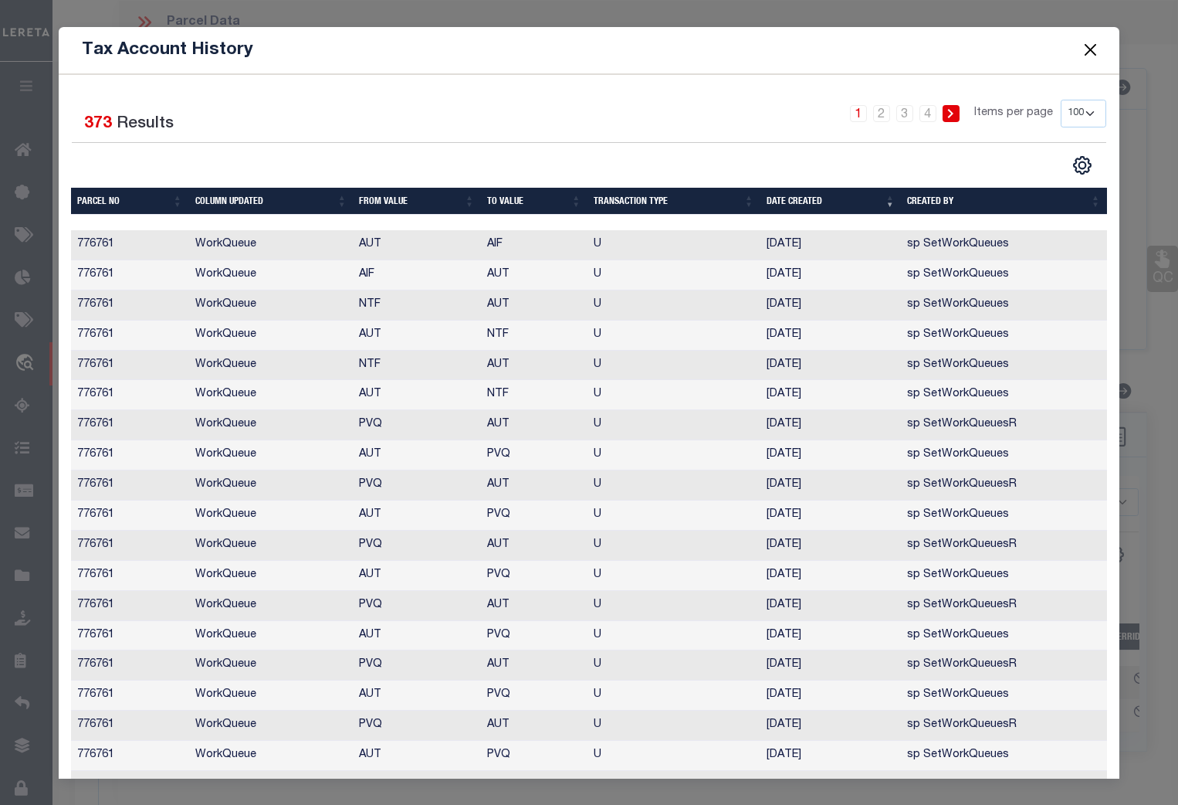
click at [802, 201] on th "Date Created" at bounding box center [831, 201] width 141 height 27
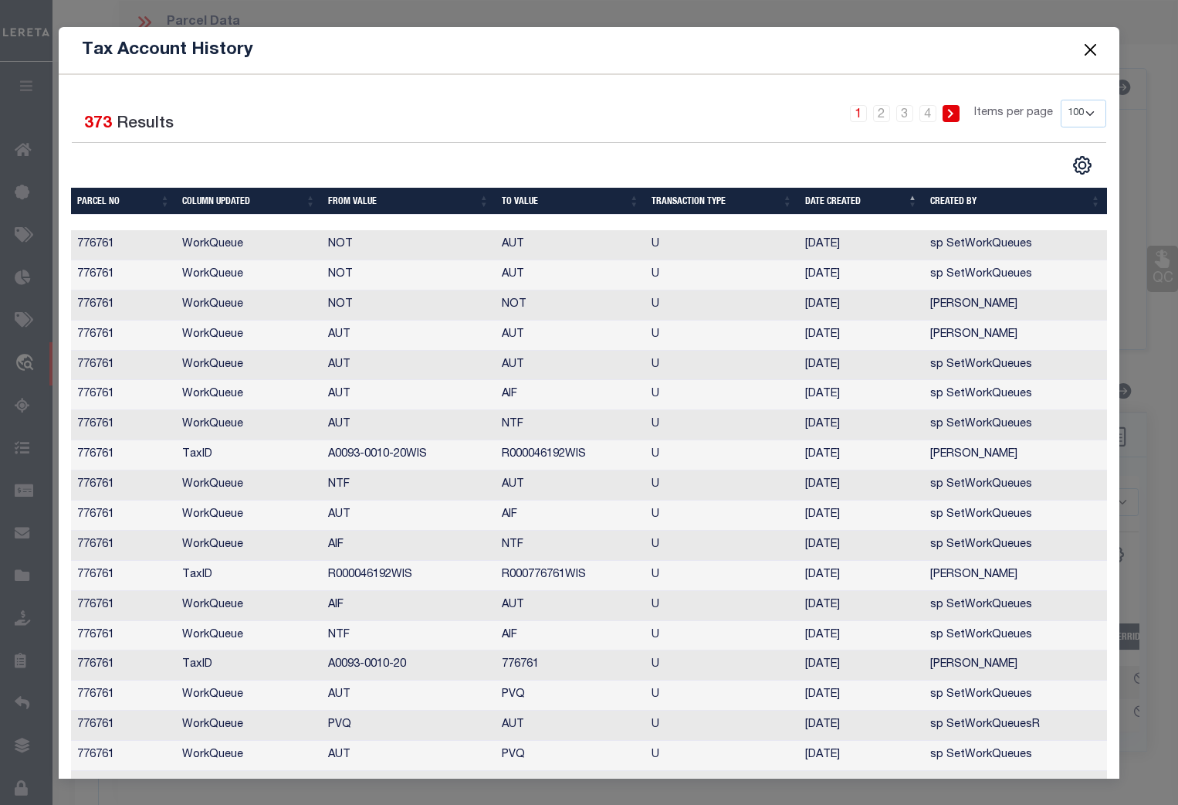
click at [1095, 46] on button "Close" at bounding box center [1091, 50] width 20 height 20
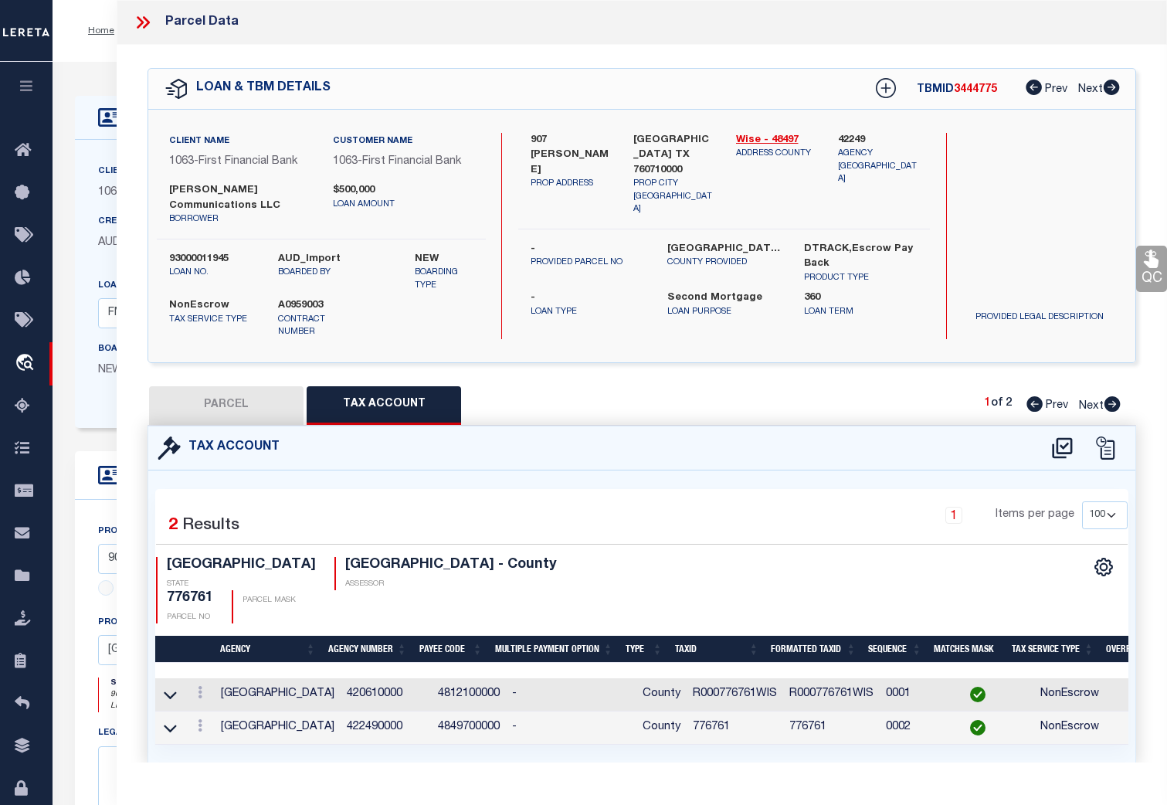
click at [161, 711] on td at bounding box center [170, 727] width 30 height 33
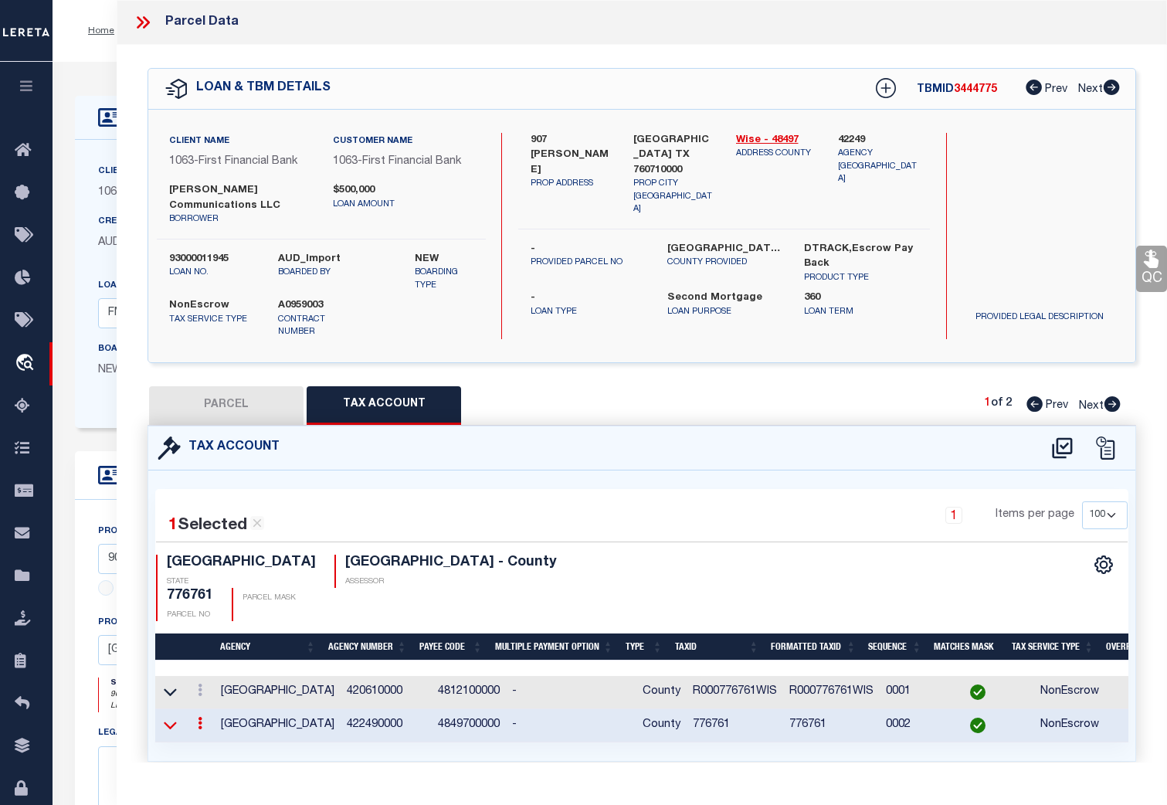
click at [168, 722] on icon at bounding box center [170, 726] width 13 height 8
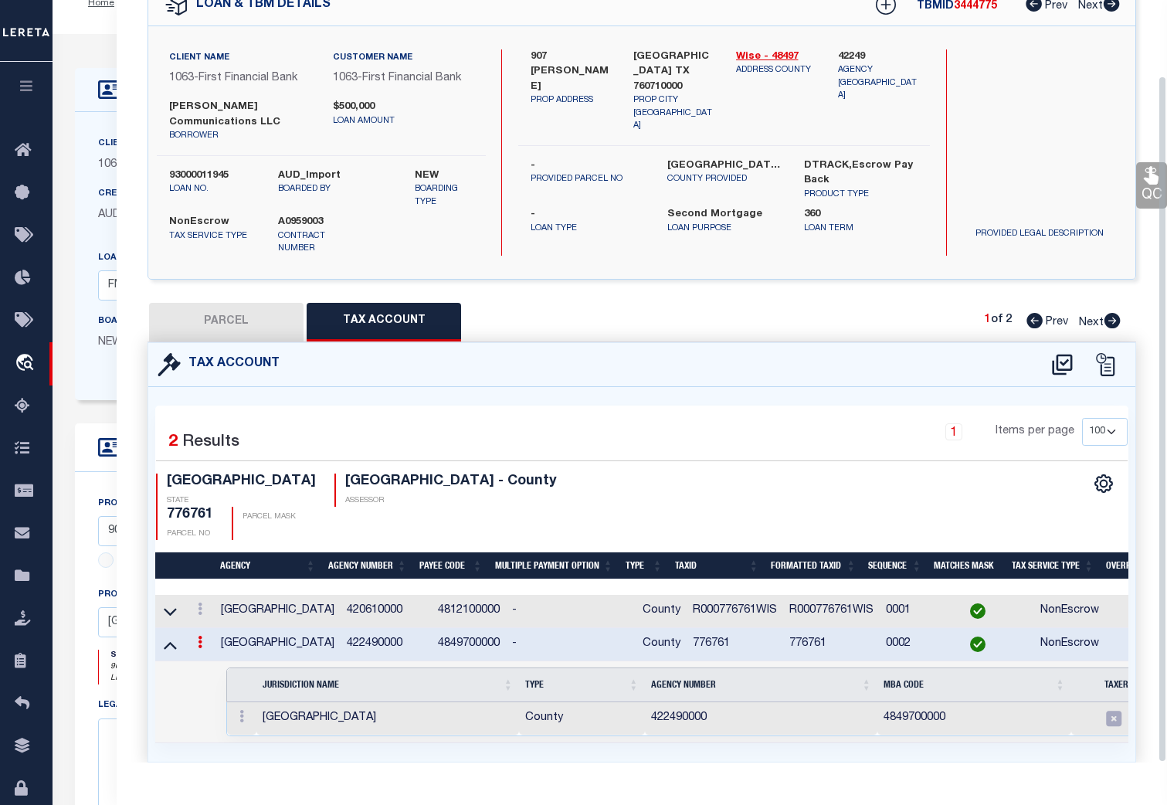
scroll to position [29, 0]
click at [171, 603] on icon at bounding box center [170, 611] width 13 height 16
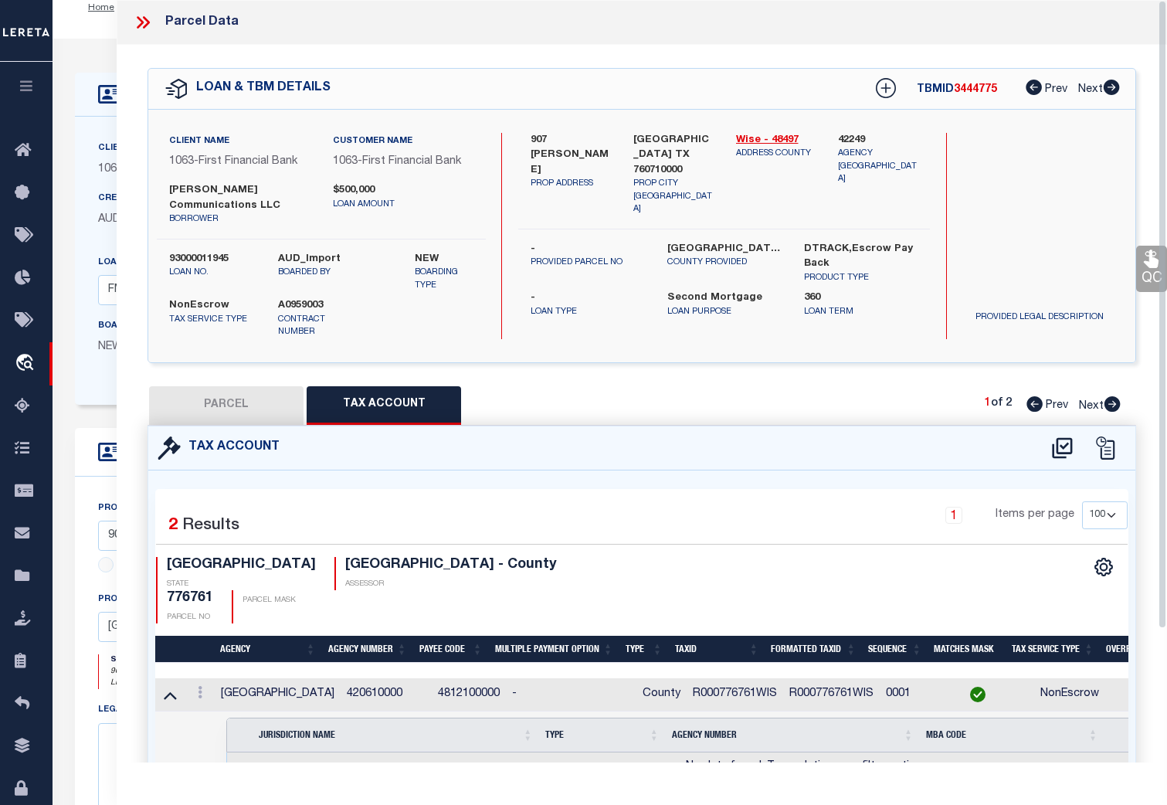
scroll to position [0, 0]
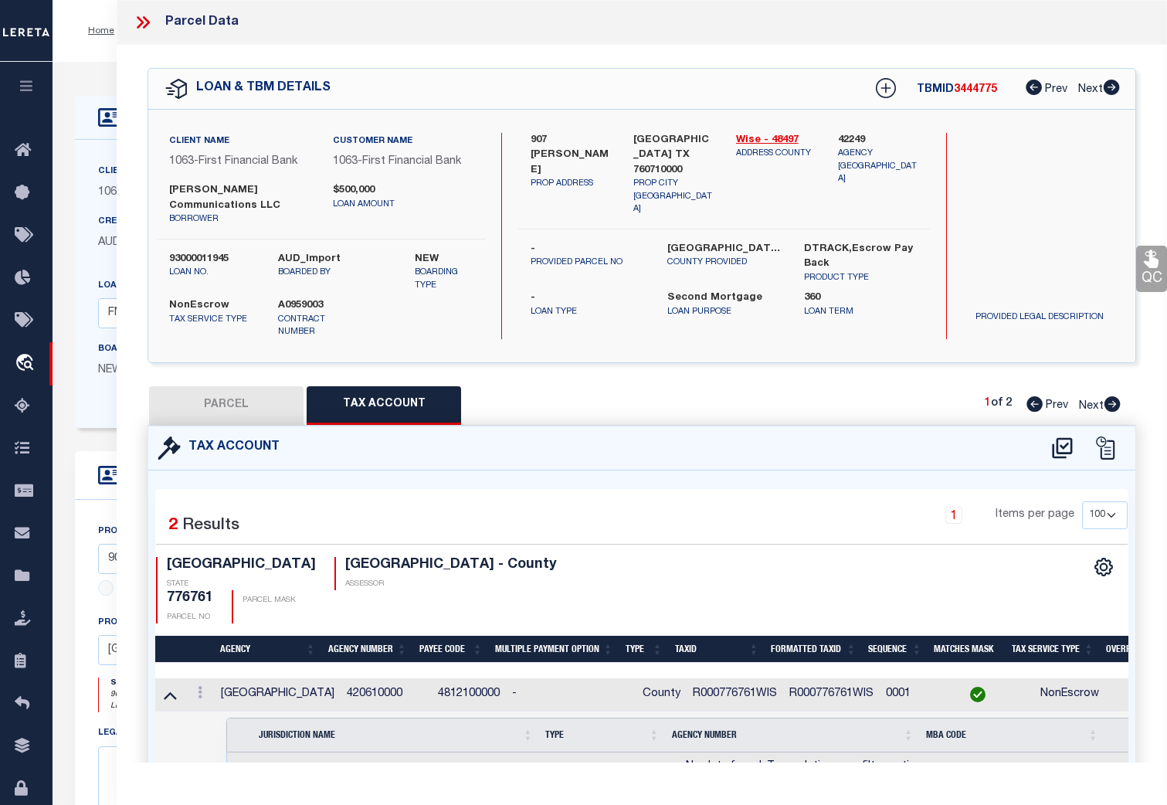
click at [239, 388] on button "PARCEL" at bounding box center [226, 405] width 154 height 39
select select "AS"
select select
checkbox input "false"
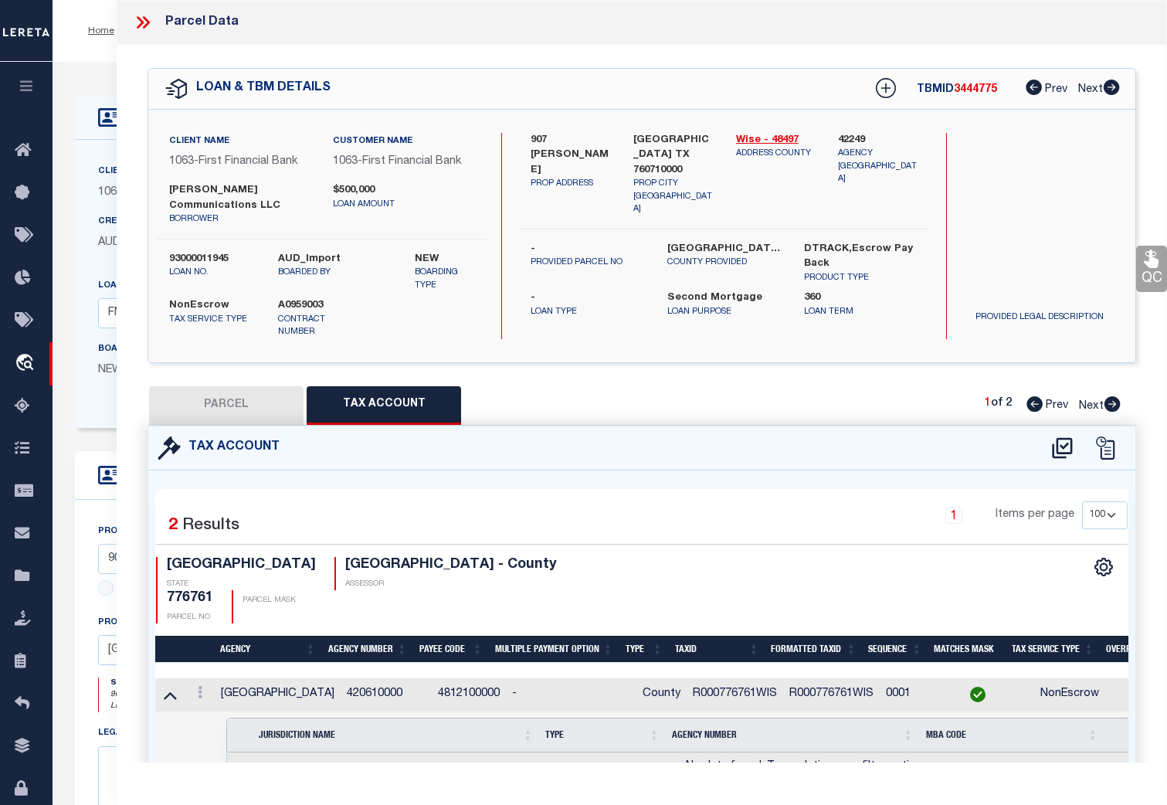
checkbox input "false"
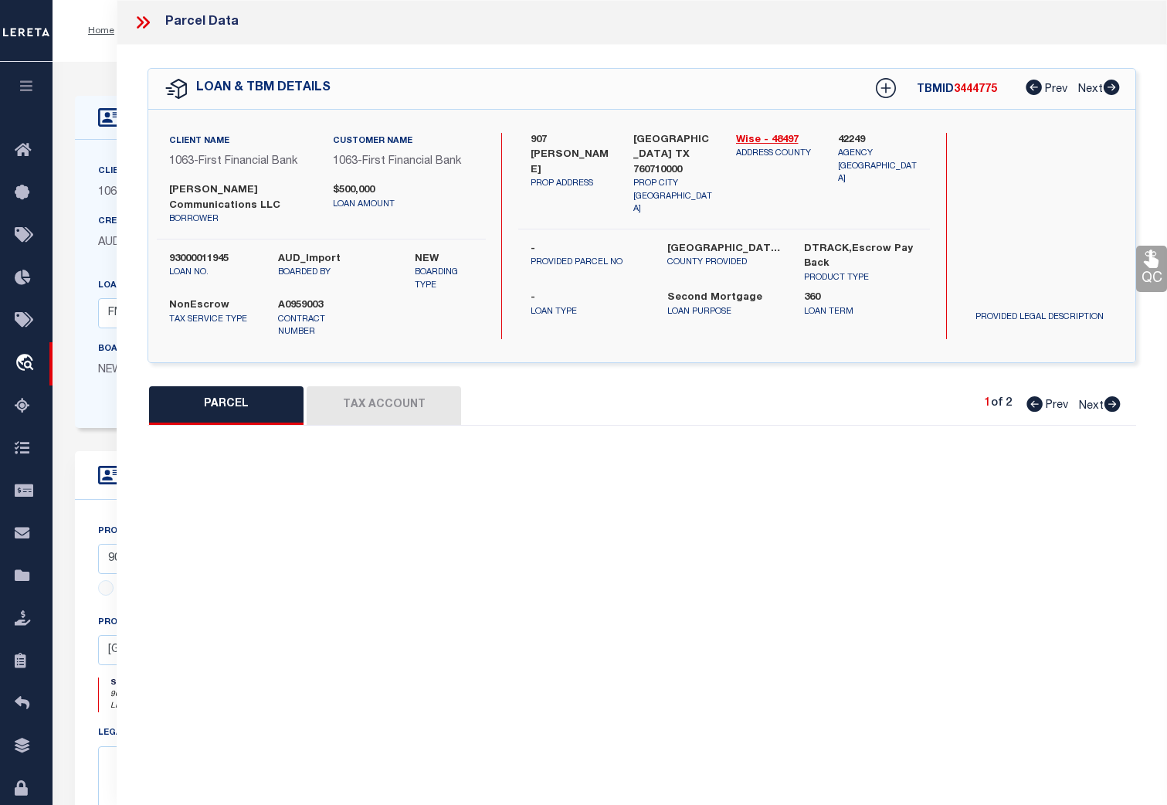
select select "SL"
type input "[PERSON_NAME] PROPERTY MANAGEMENT LLC"
select select "AGW"
select select "ADD"
type input "907 [PERSON_NAME] LN"
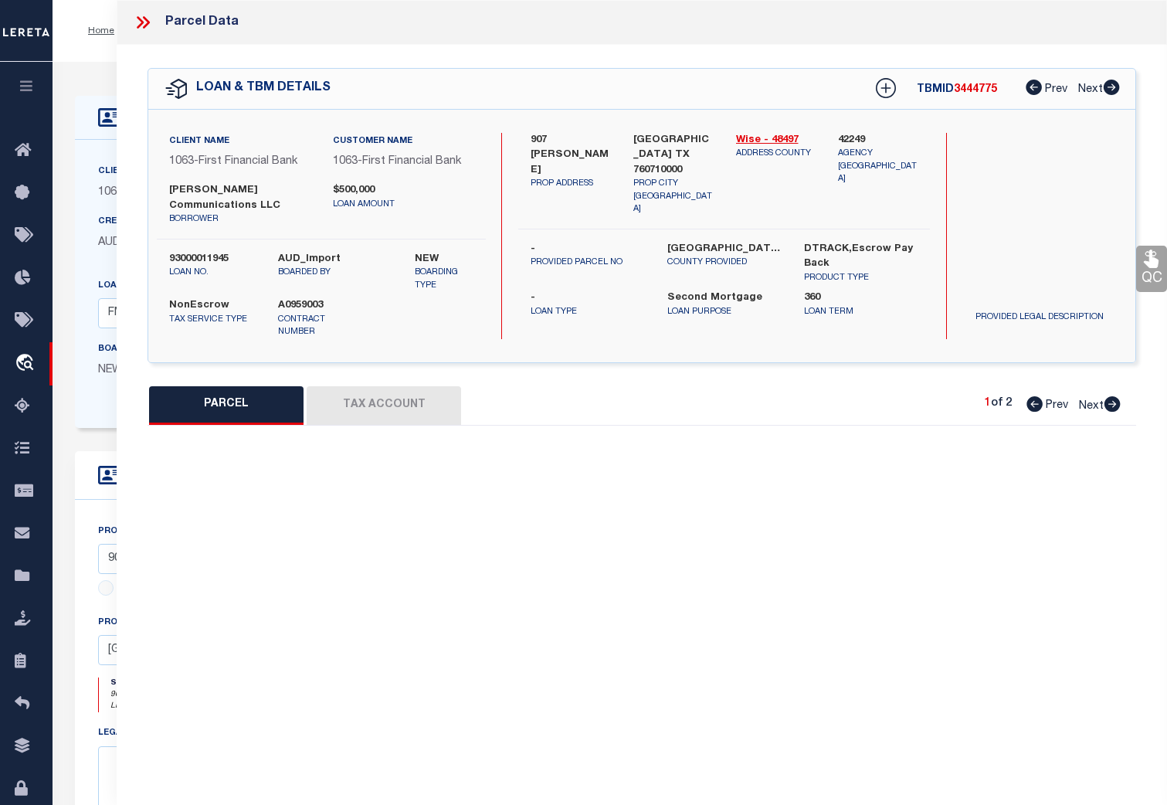
checkbox input "false"
type input "[GEOGRAPHIC_DATA]"
type textarea "A-93 CT BRUSH 3.1800 ACRES"
type textarea "[PERSON_NAME] must be set up message"
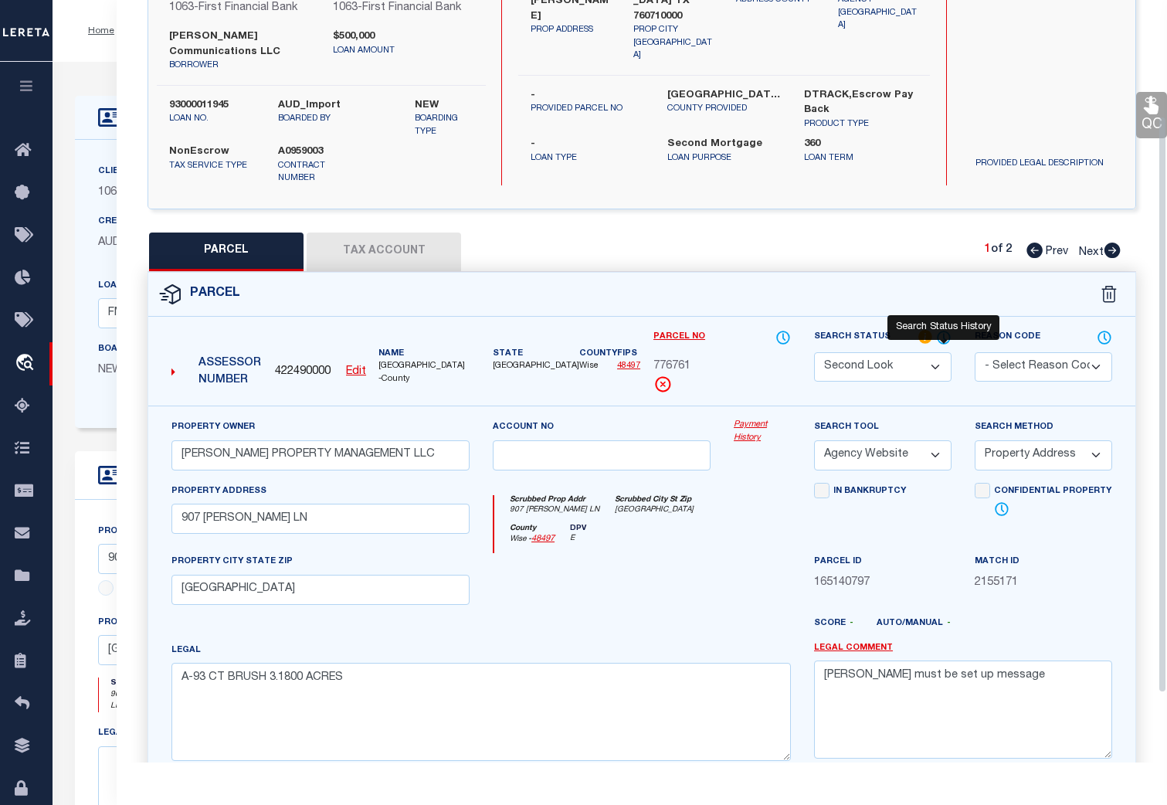
scroll to position [154, 0]
click at [942, 328] on icon at bounding box center [943, 336] width 15 height 17
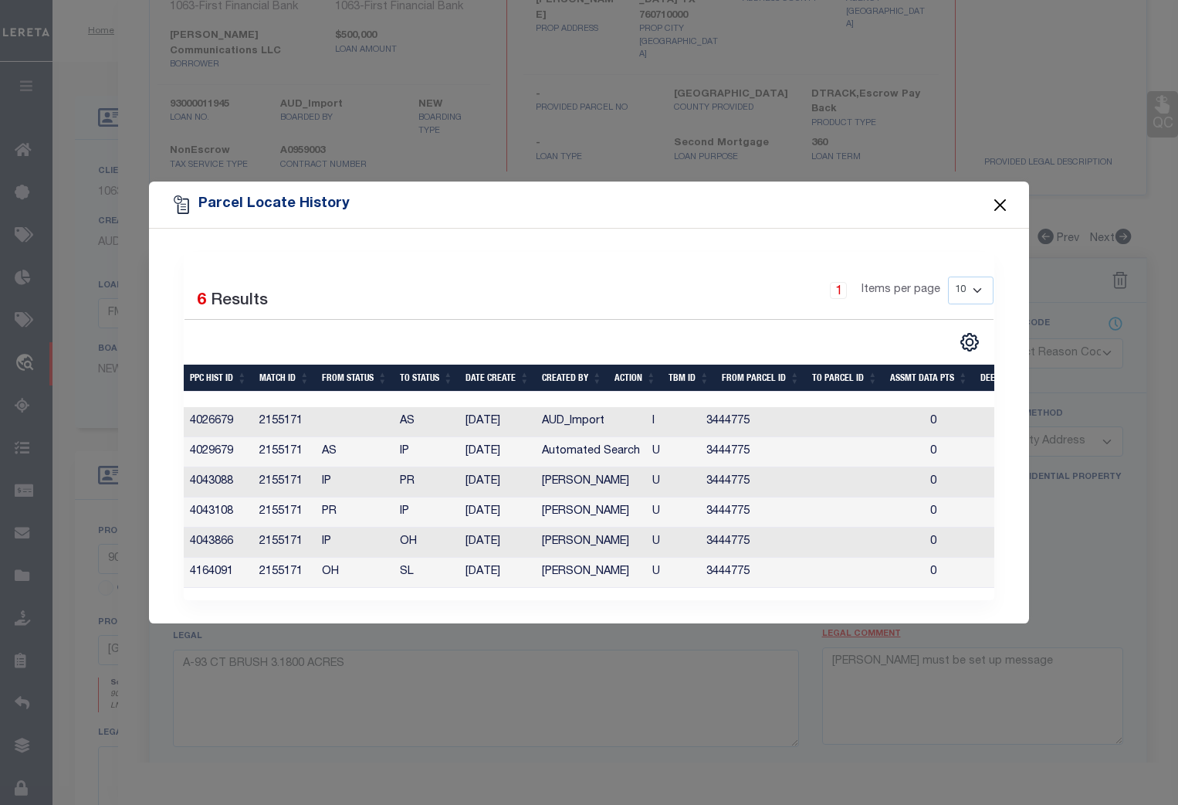
click at [1001, 198] on button "Close" at bounding box center [1001, 205] width 20 height 20
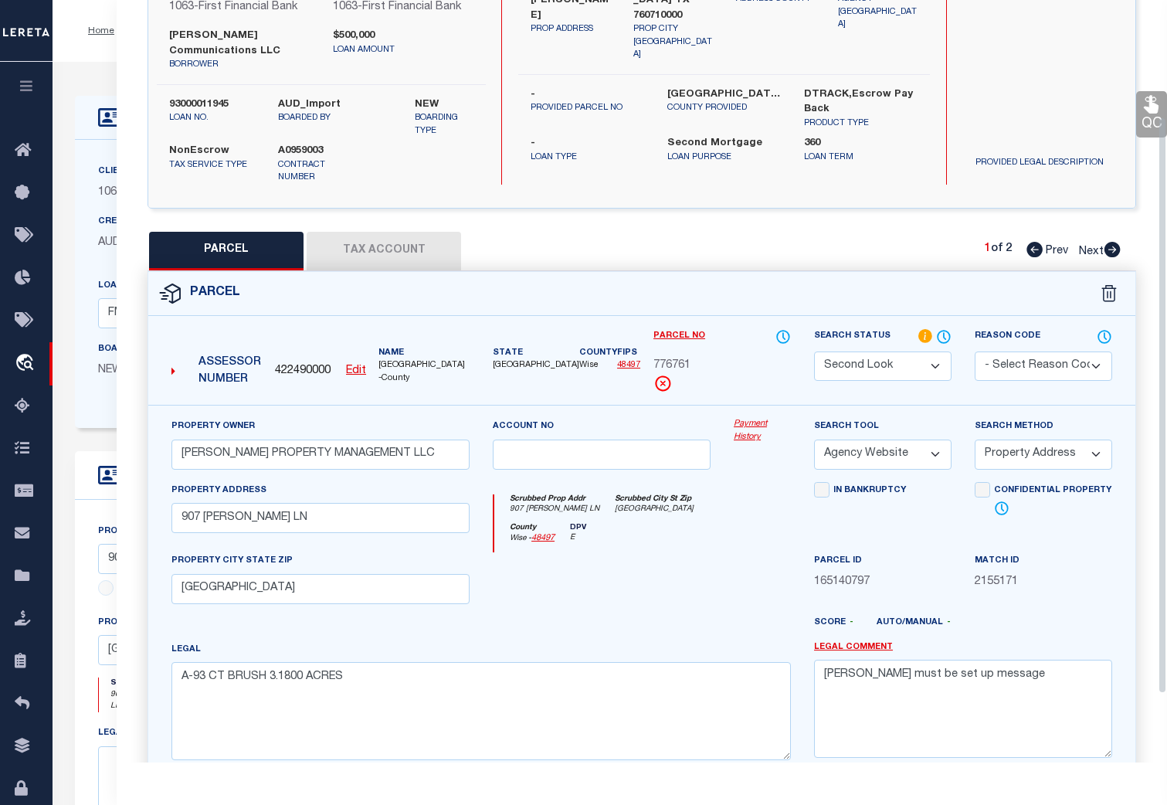
click at [937, 351] on select "Automated Search Bad Parcel Complete Duplicate Parcel High Dollar Reporting In …" at bounding box center [882, 366] width 137 height 30
click at [814, 351] on select "Automated Search Bad Parcel Complete Duplicate Parcel High Dollar Reporting In …" at bounding box center [882, 366] width 137 height 30
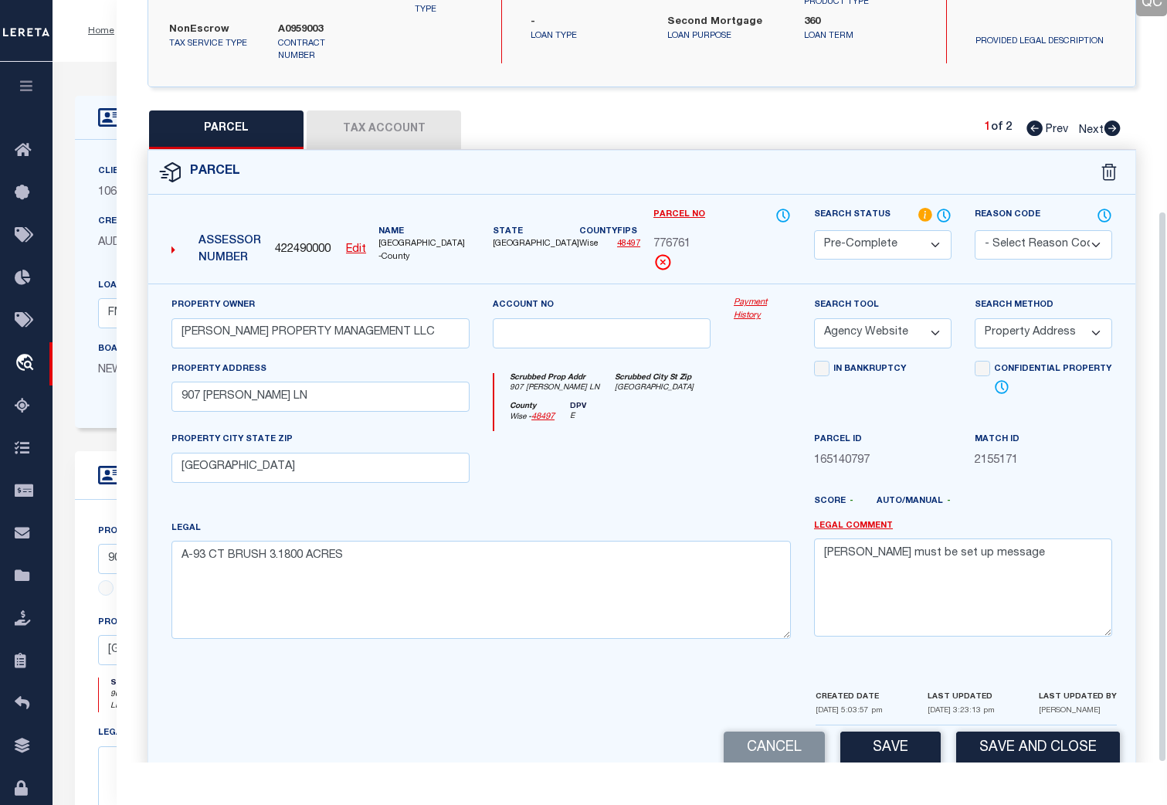
scroll to position [290, 0]
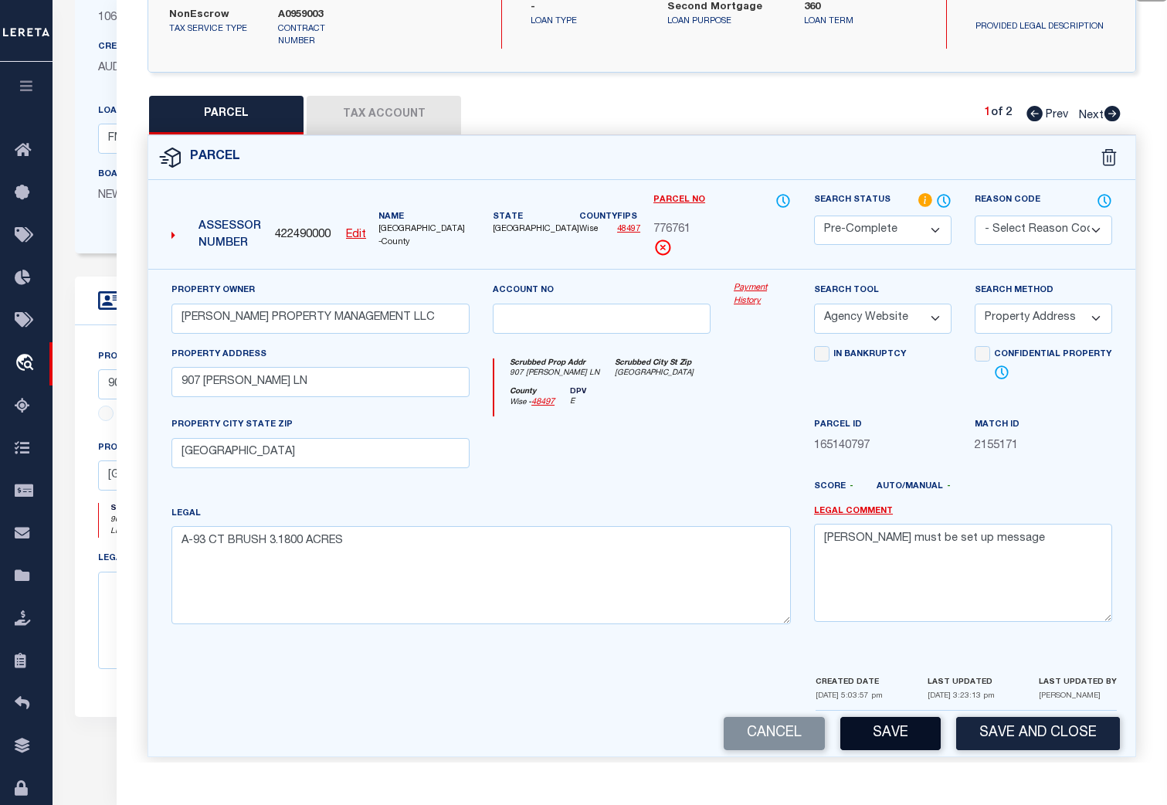
click at [904, 719] on button "Save" at bounding box center [890, 733] width 100 height 33
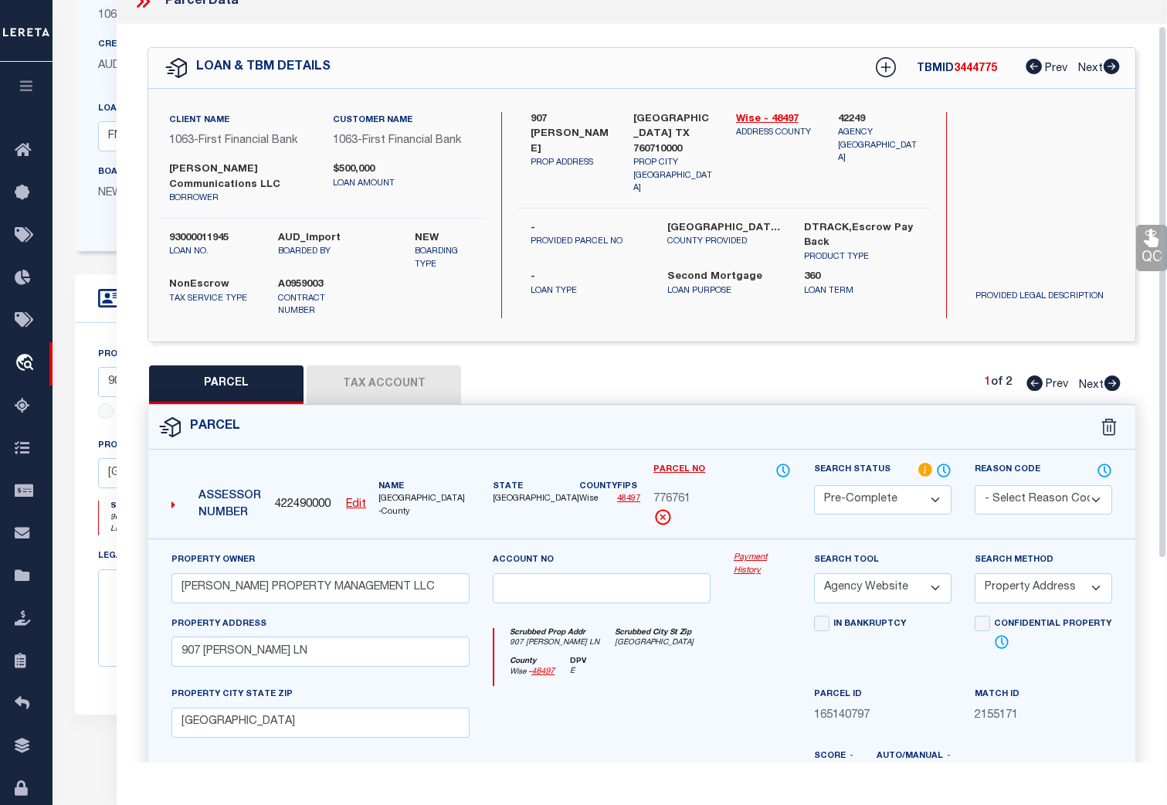
scroll to position [0, 0]
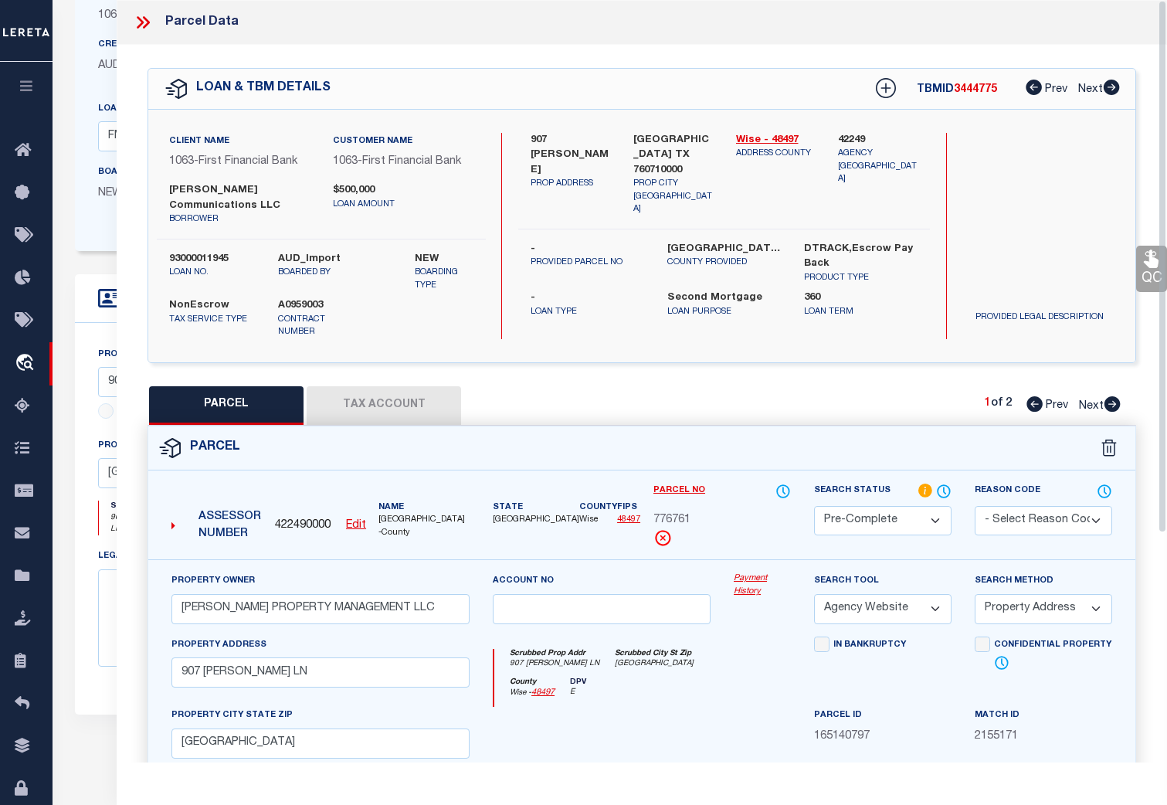
click at [145, 19] on icon at bounding box center [146, 22] width 7 height 12
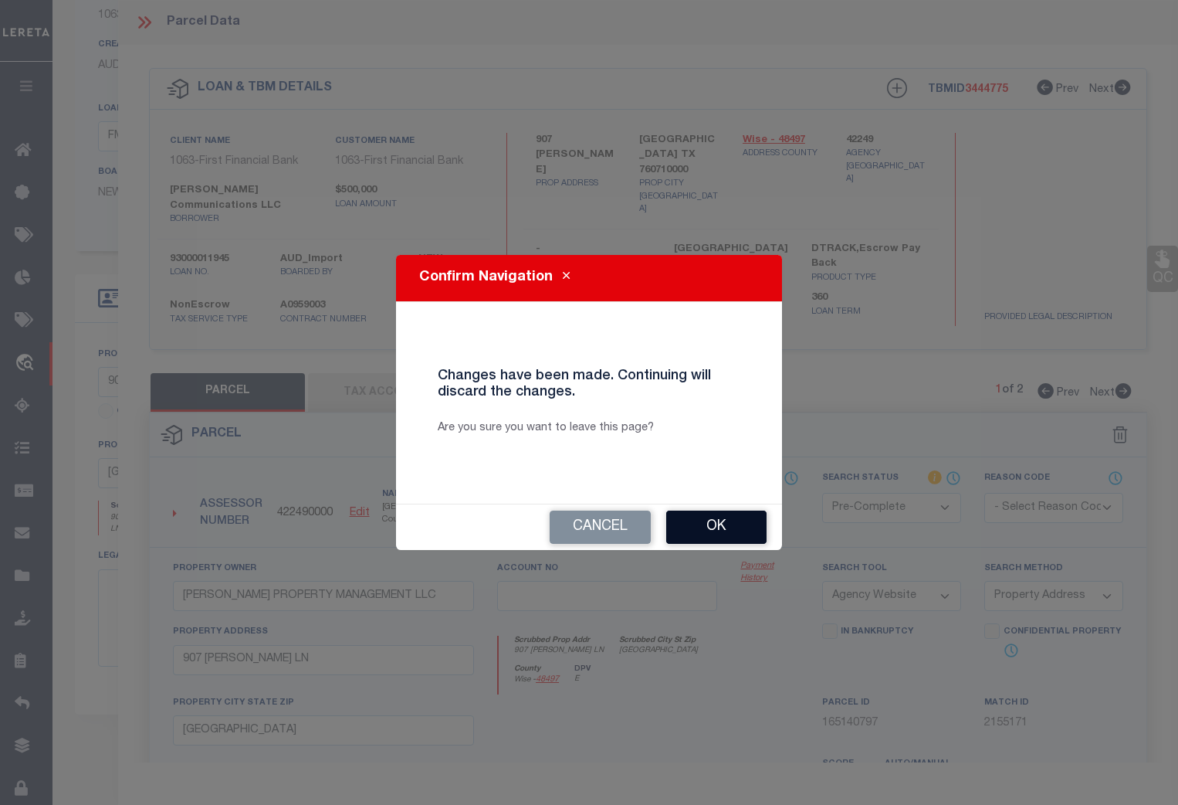
click at [704, 524] on button "Ok" at bounding box center [716, 526] width 100 height 33
select select "SL"
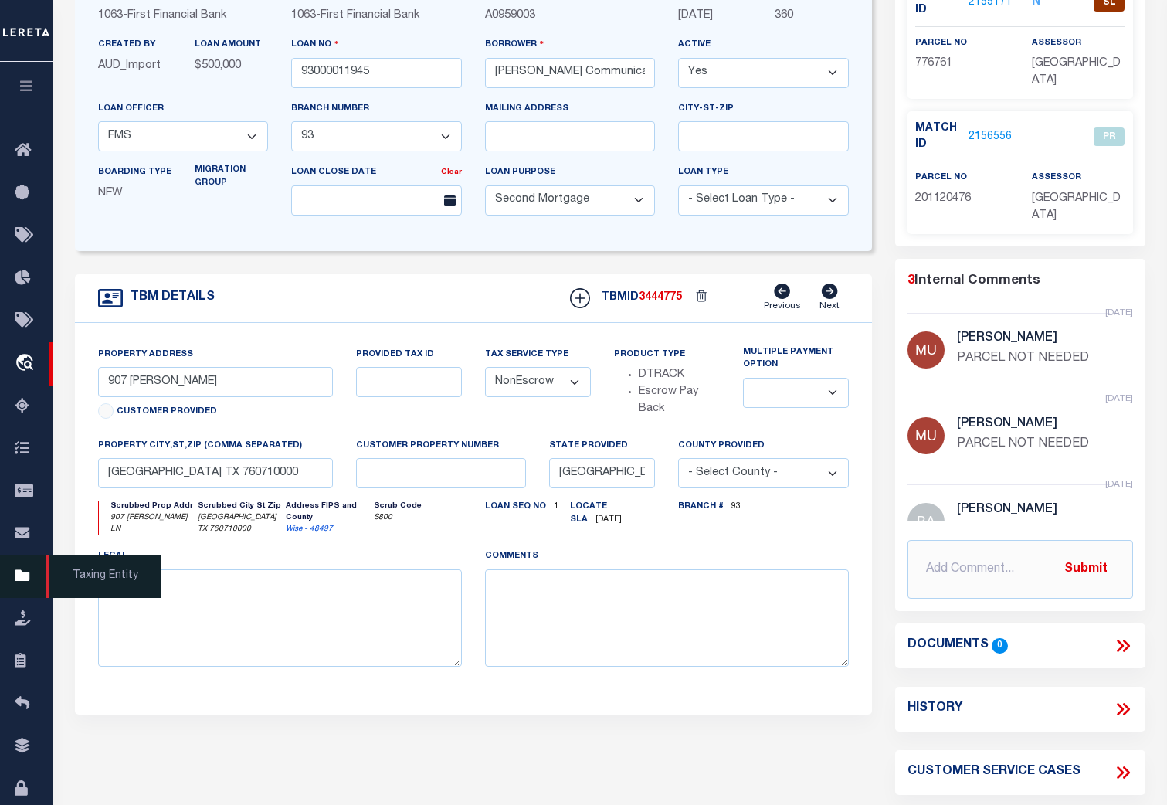
click at [22, 580] on icon at bounding box center [27, 576] width 25 height 19
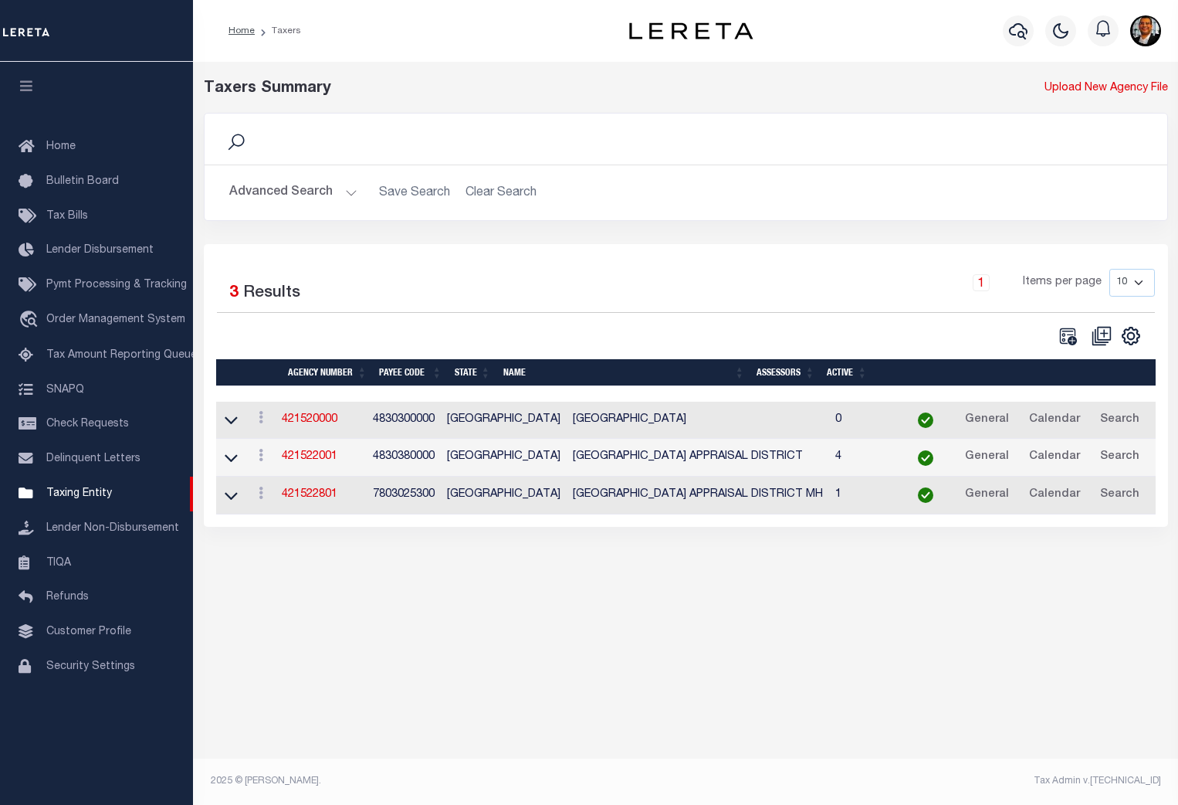
click at [349, 192] on button "Advanced Search" at bounding box center [293, 193] width 128 height 30
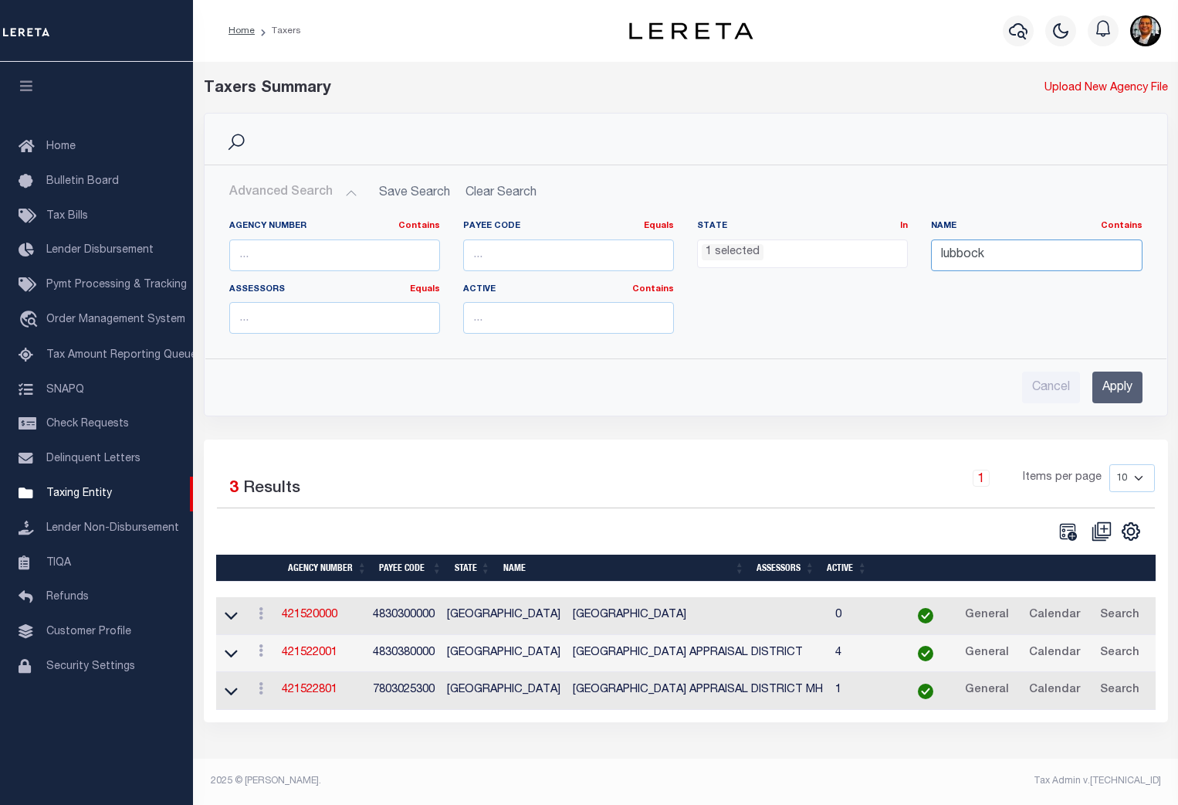
drag, startPoint x: 1009, startPoint y: 253, endPoint x: 889, endPoint y: 255, distance: 119.7
click at [889, 254] on div "Agency Number Contains Contains Is Payee Code Equals Equals Is Not Equal To Is …" at bounding box center [686, 283] width 937 height 126
type input "denton"
click at [1117, 384] on input "Apply" at bounding box center [1118, 387] width 50 height 32
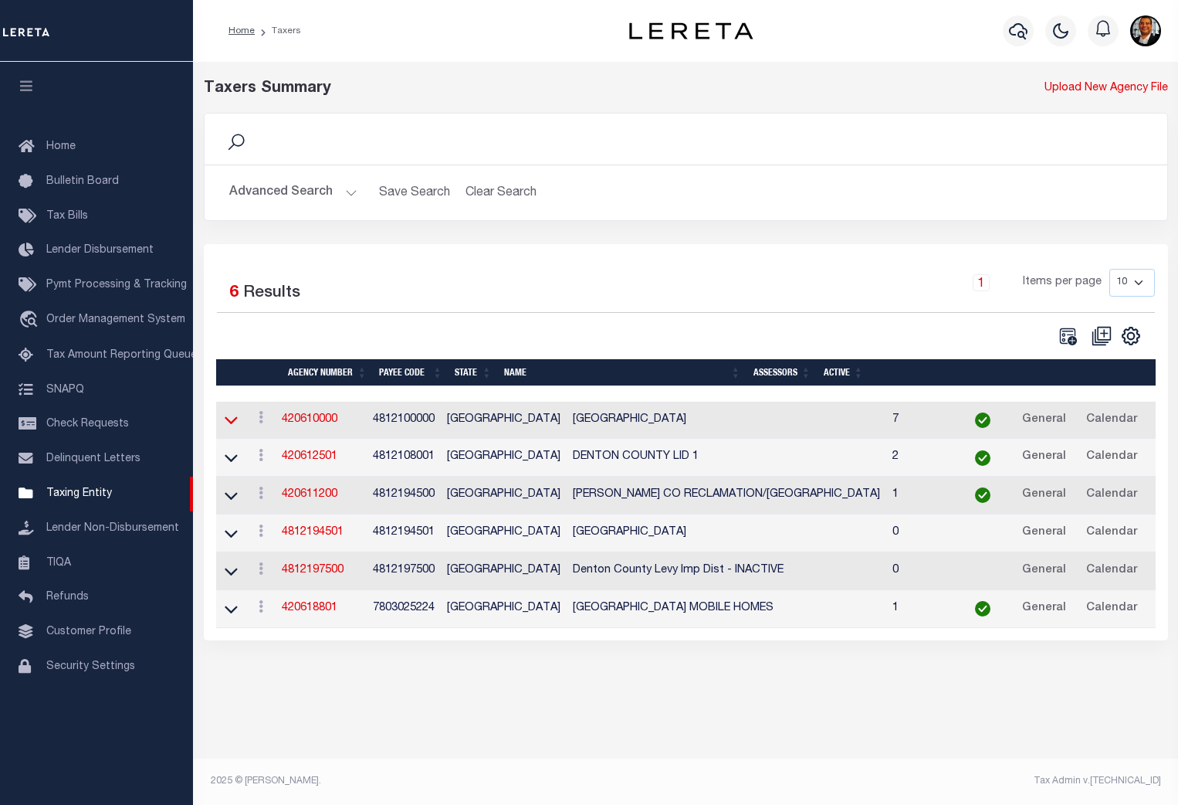
click at [231, 422] on icon at bounding box center [231, 420] width 13 height 16
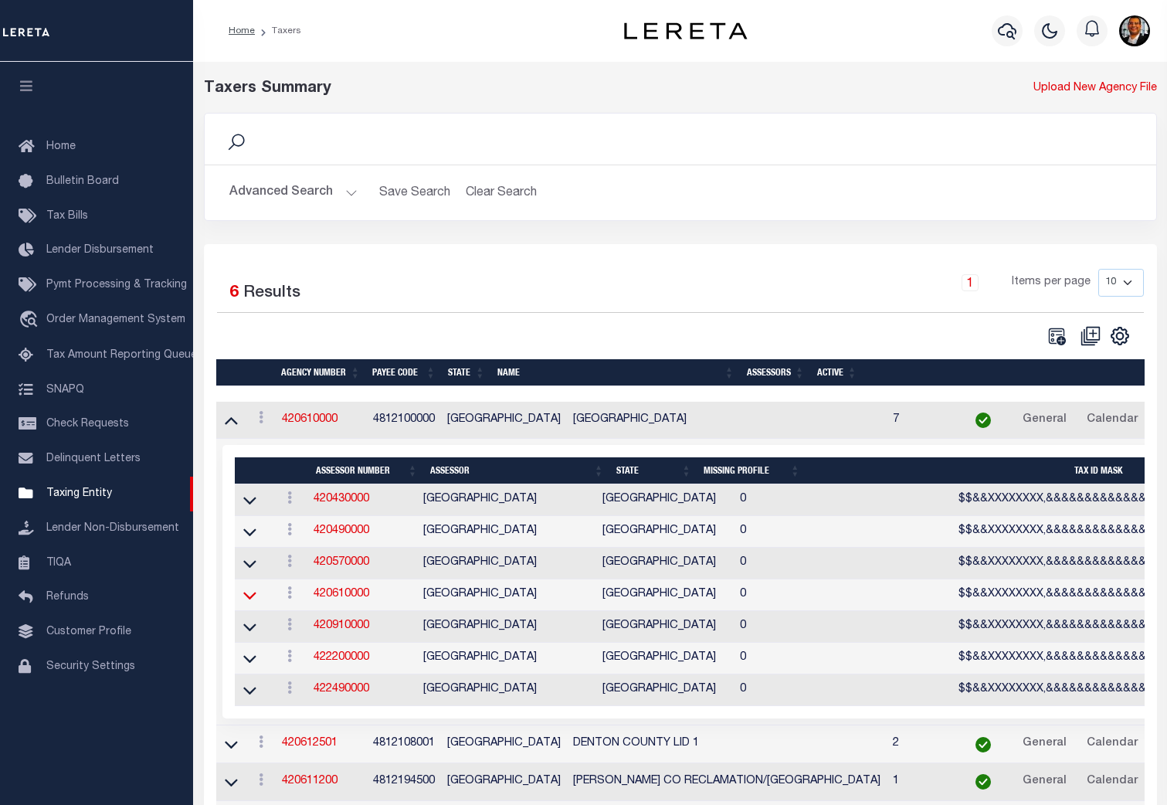
click at [249, 600] on icon at bounding box center [249, 595] width 13 height 16
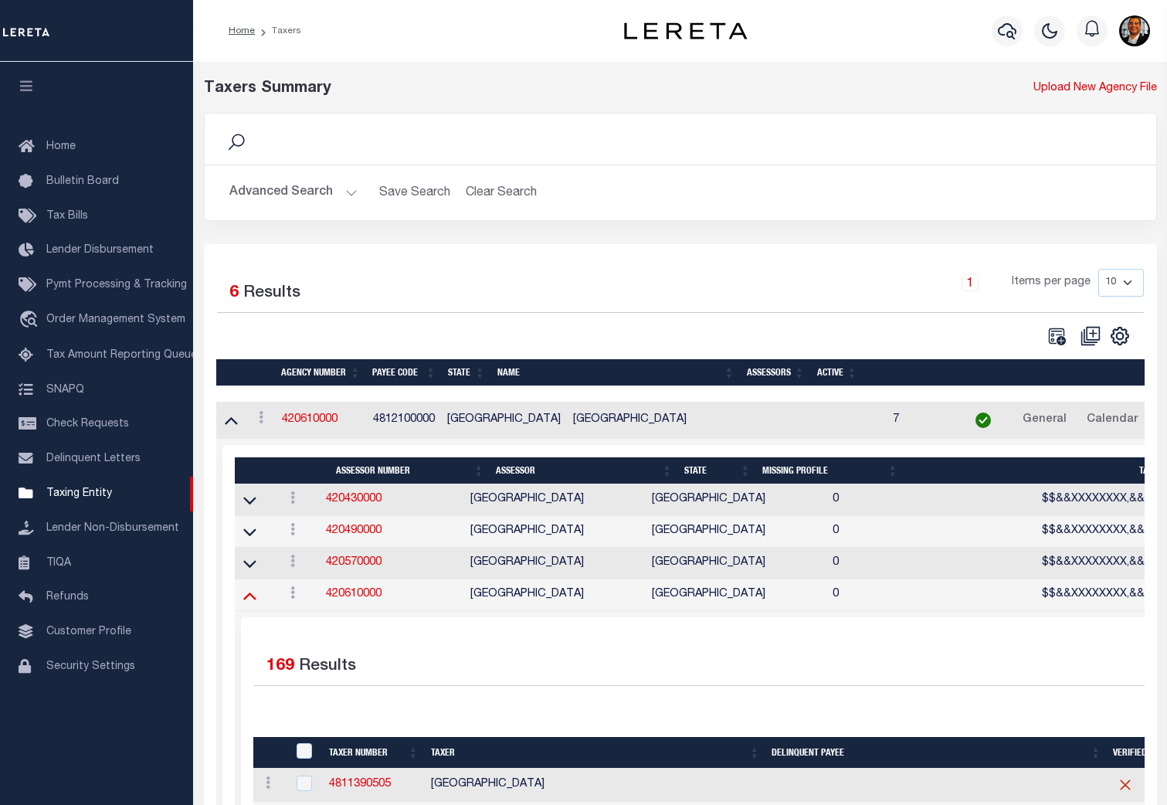
click at [249, 603] on icon at bounding box center [249, 595] width 13 height 16
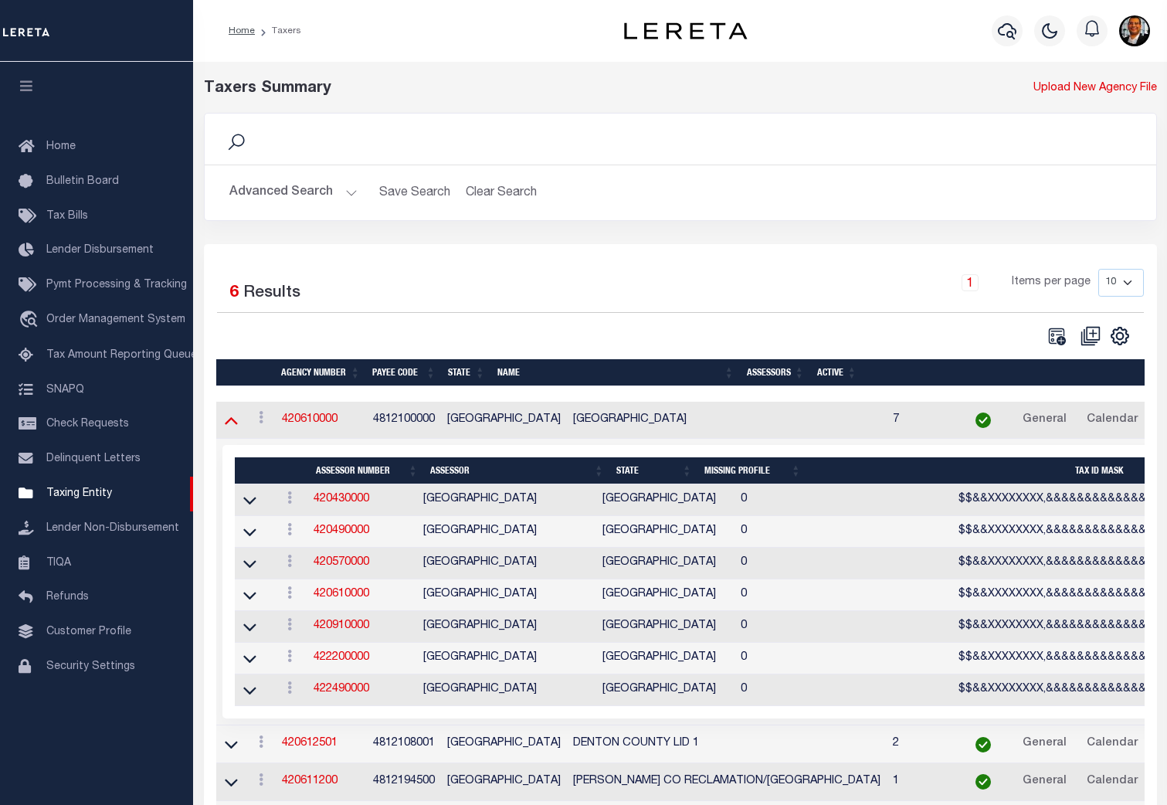
click at [232, 426] on icon at bounding box center [231, 420] width 13 height 16
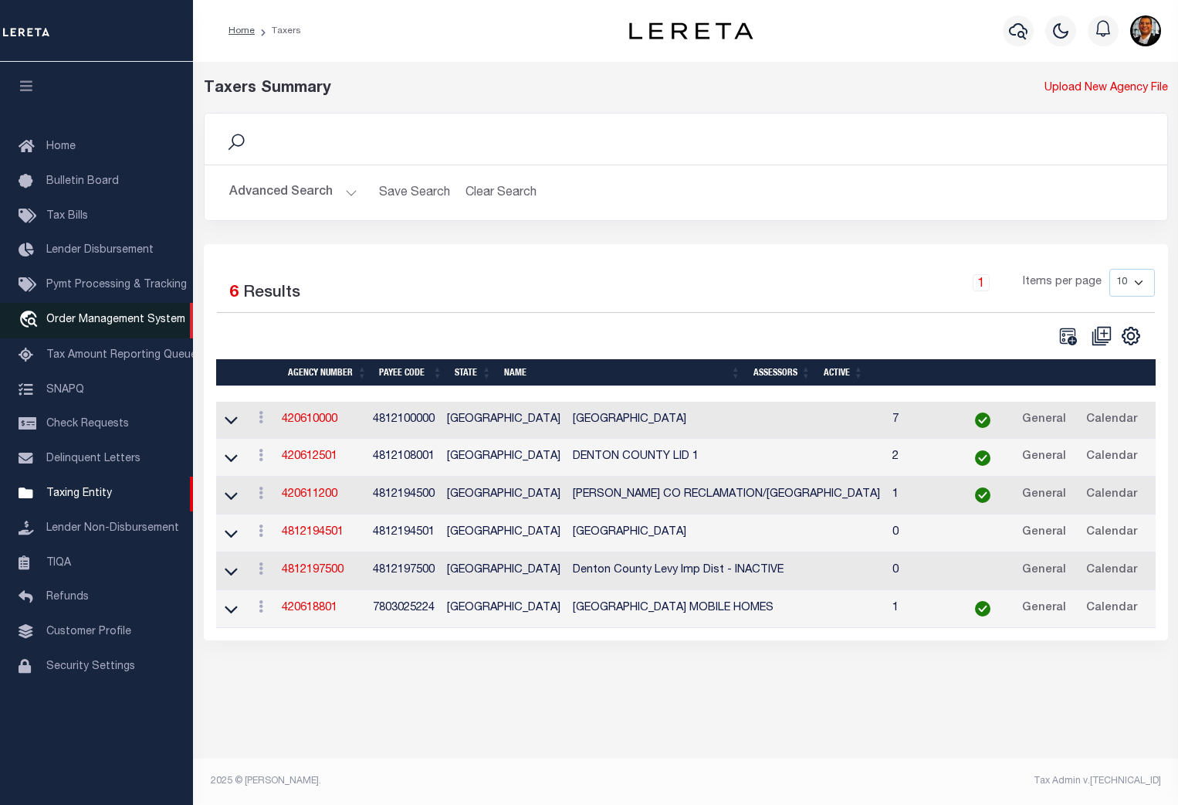
click at [107, 318] on span "Order Management System" at bounding box center [115, 319] width 139 height 11
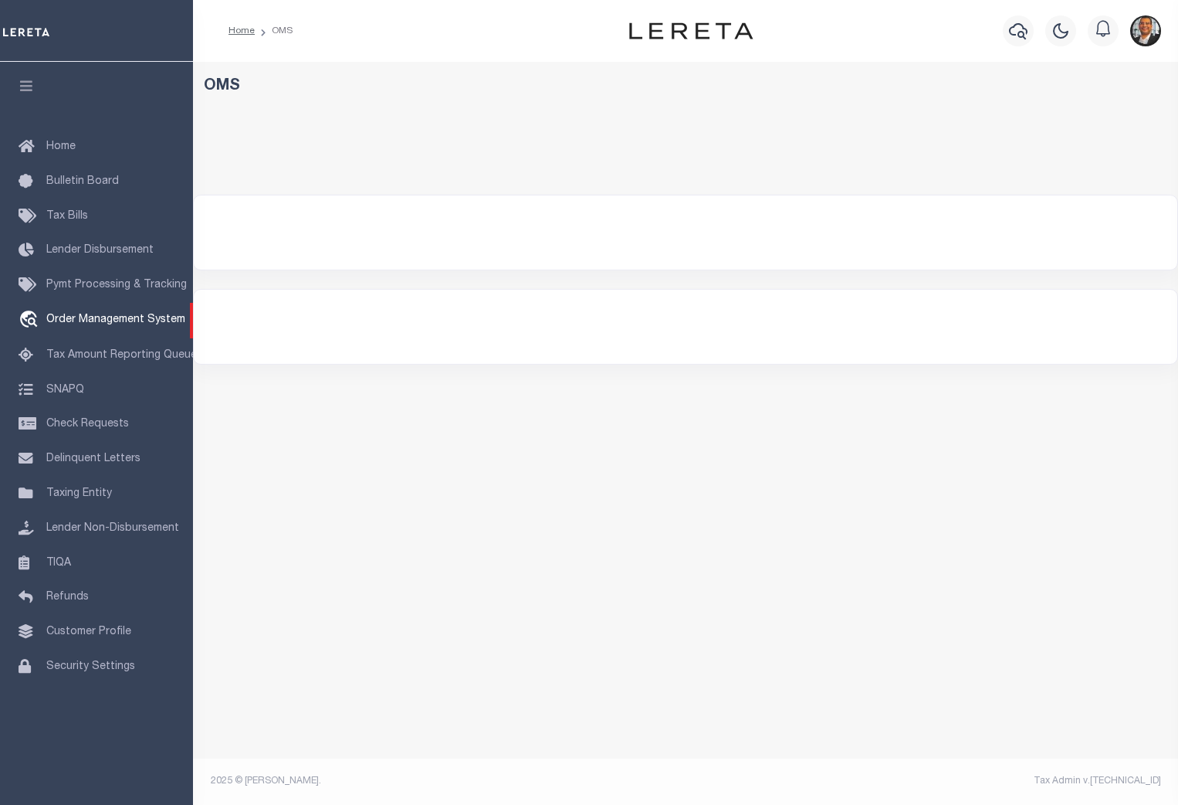
select select "200"
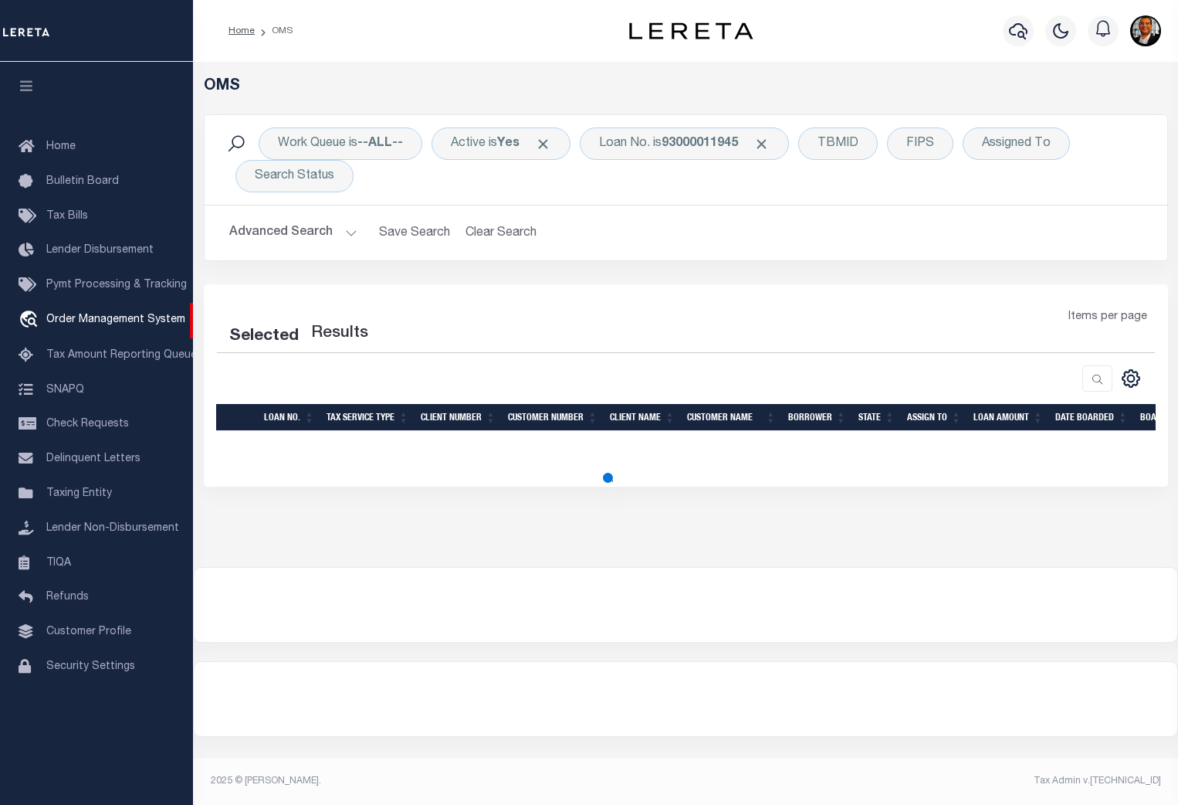
select select "200"
